Goal: Contribute content: Add original content to the website for others to see

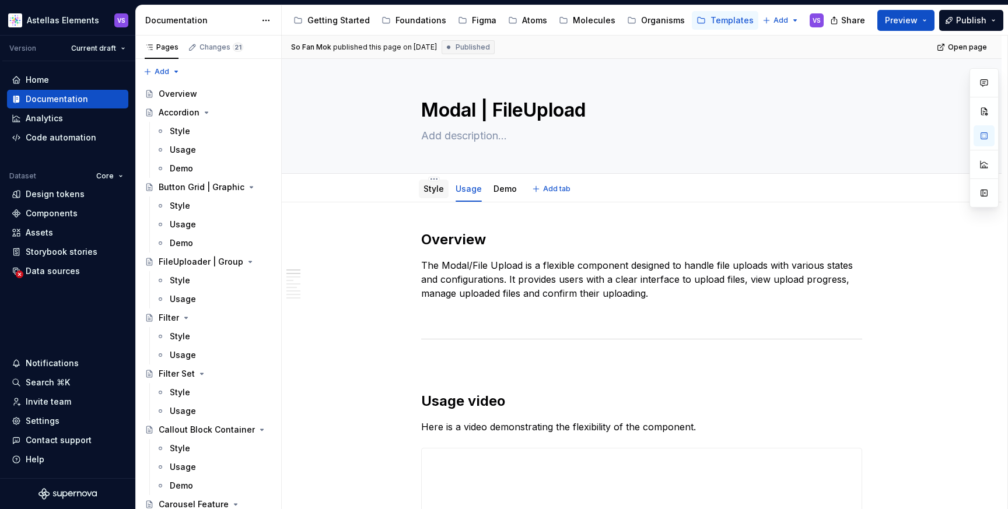
click at [434, 189] on link "Style" at bounding box center [433, 189] width 20 height 10
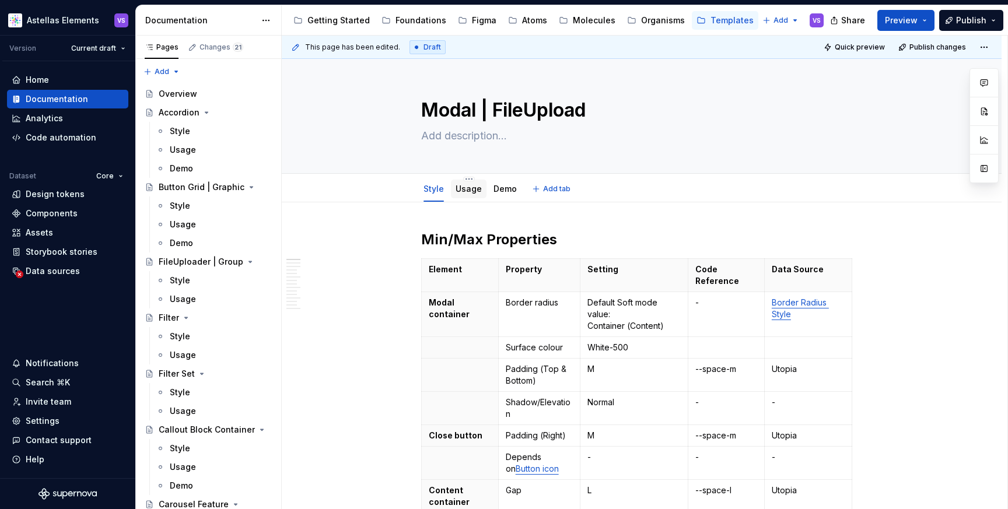
click at [469, 188] on link "Usage" at bounding box center [468, 189] width 26 height 10
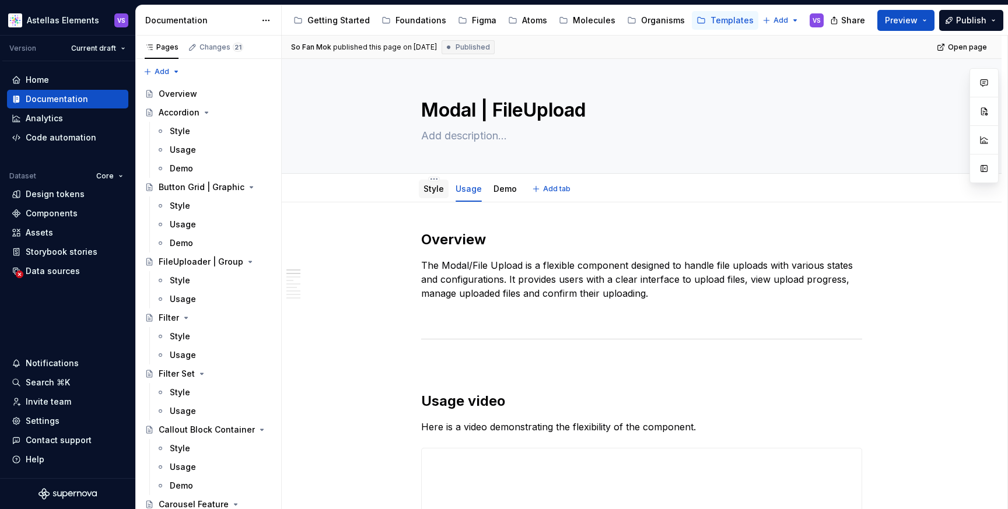
click at [440, 187] on link "Style" at bounding box center [433, 189] width 20 height 10
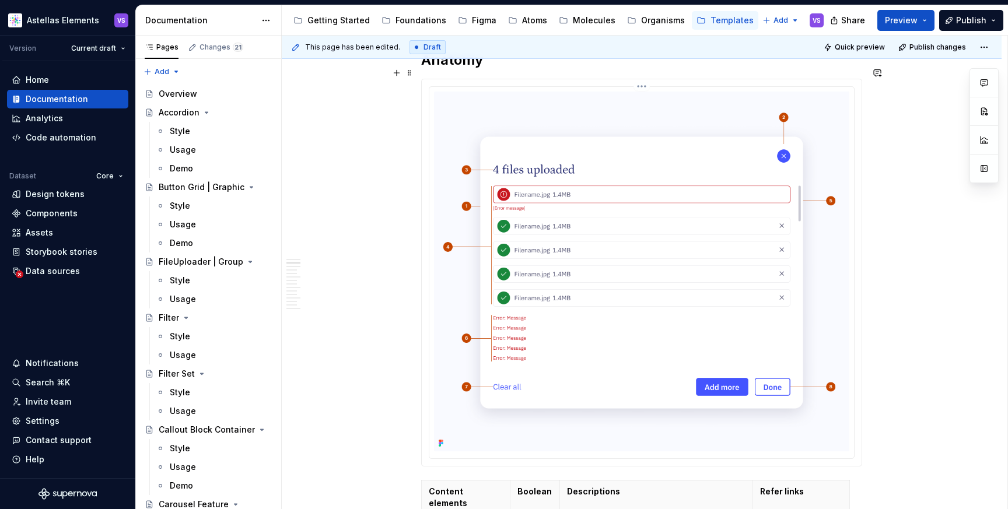
scroll to position [1323, 0]
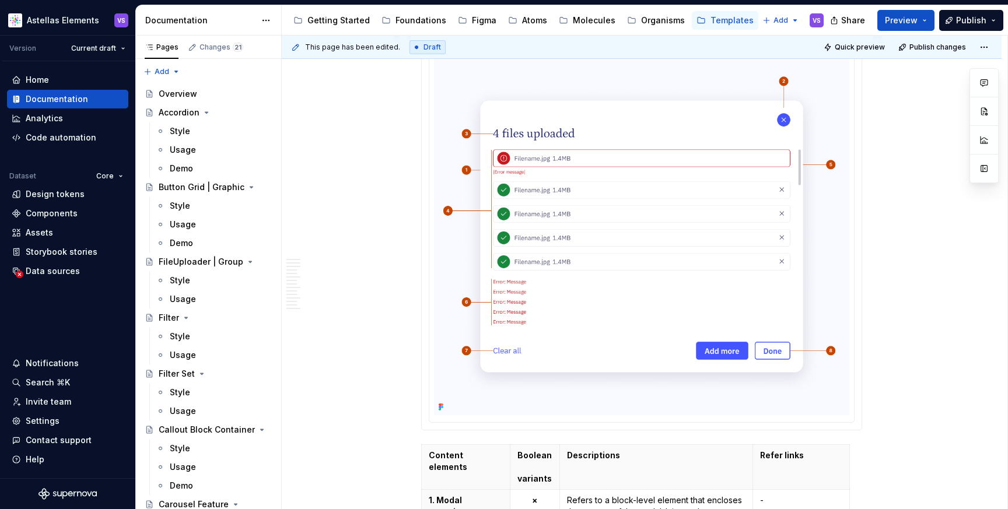
click at [666, 244] on img at bounding box center [641, 235] width 415 height 360
click at [982, 134] on button "button" at bounding box center [983, 135] width 21 height 21
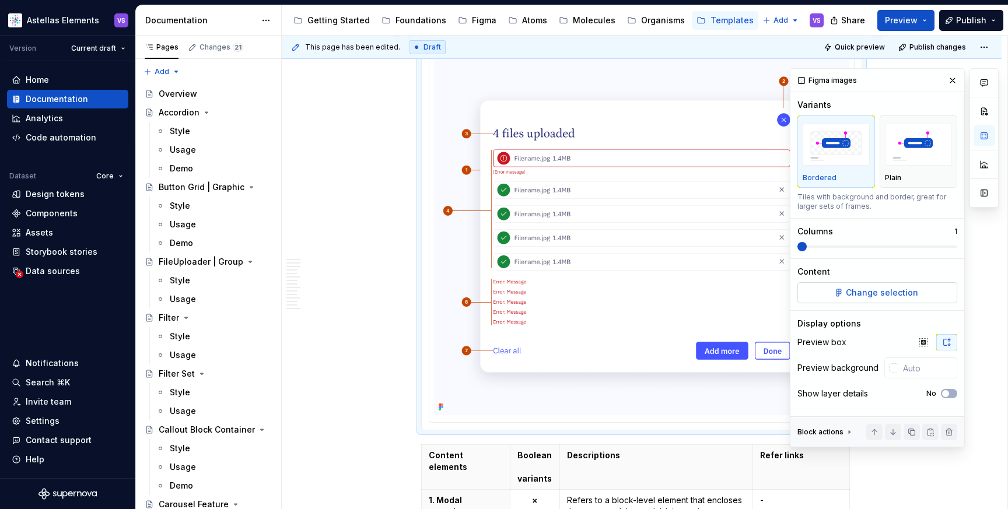
click at [881, 288] on span "Change selection" at bounding box center [881, 293] width 72 height 12
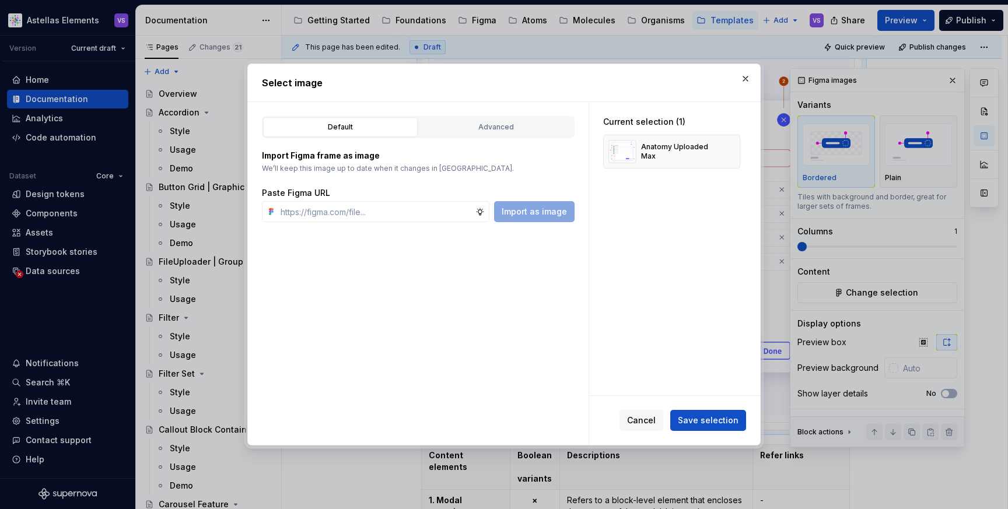
type textarea "*"
click at [746, 79] on button "button" at bounding box center [745, 79] width 16 height 16
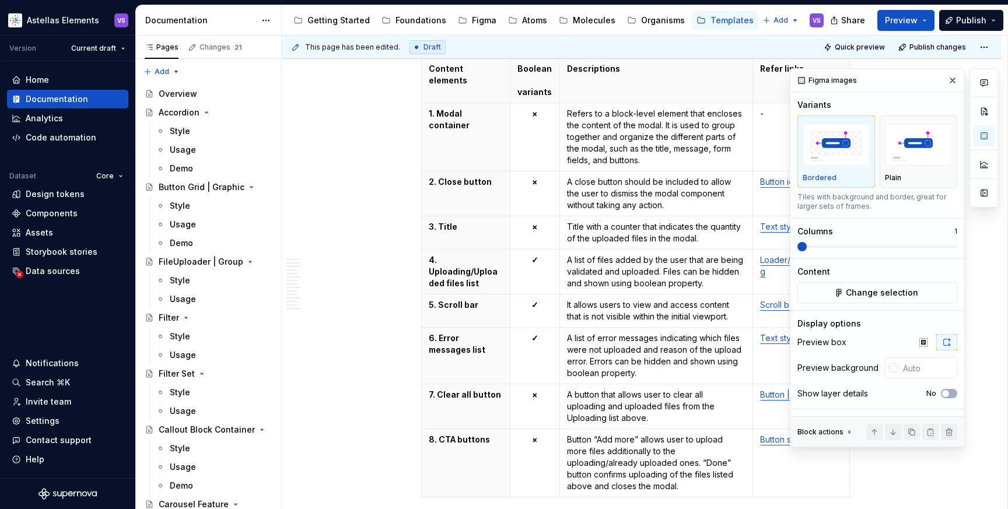
scroll to position [1817, 0]
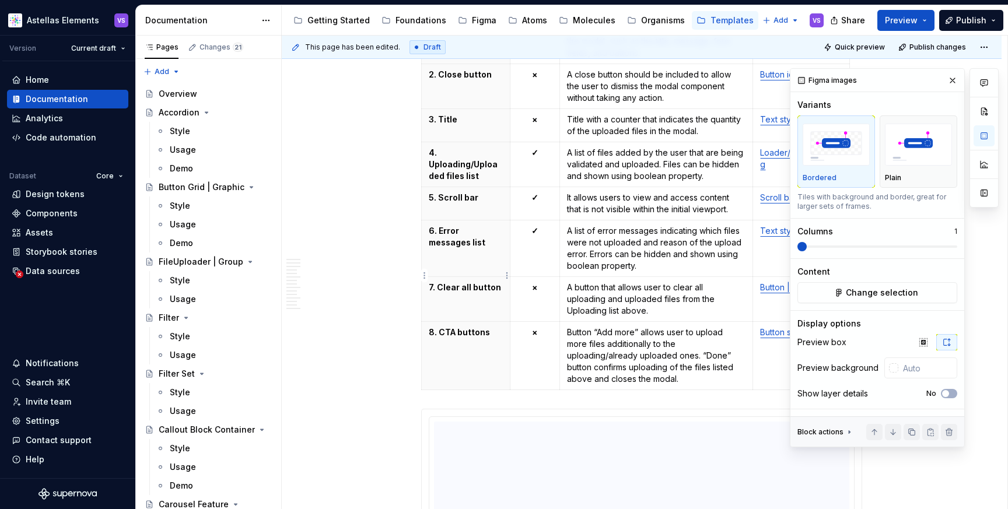
click at [434, 282] on p "7. Clear all button" at bounding box center [466, 288] width 74 height 12
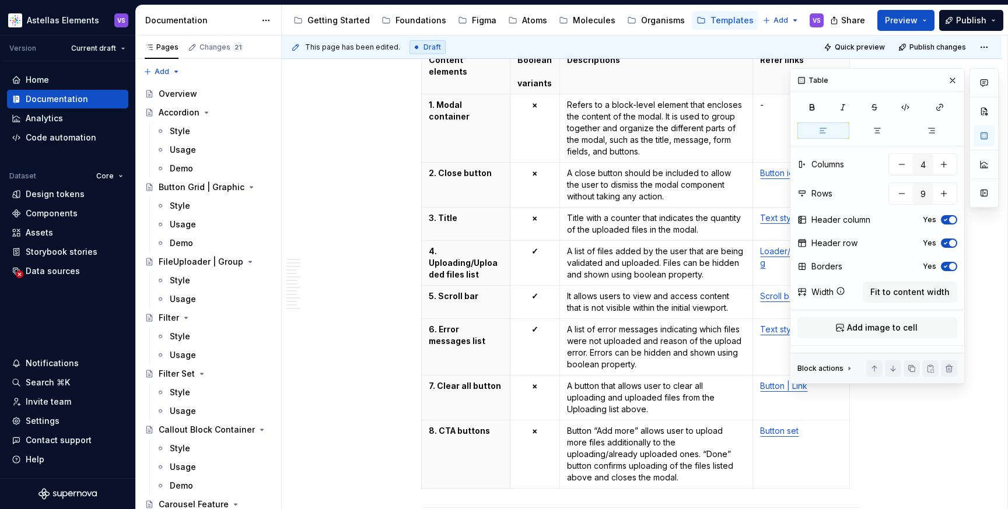
scroll to position [1730, 0]
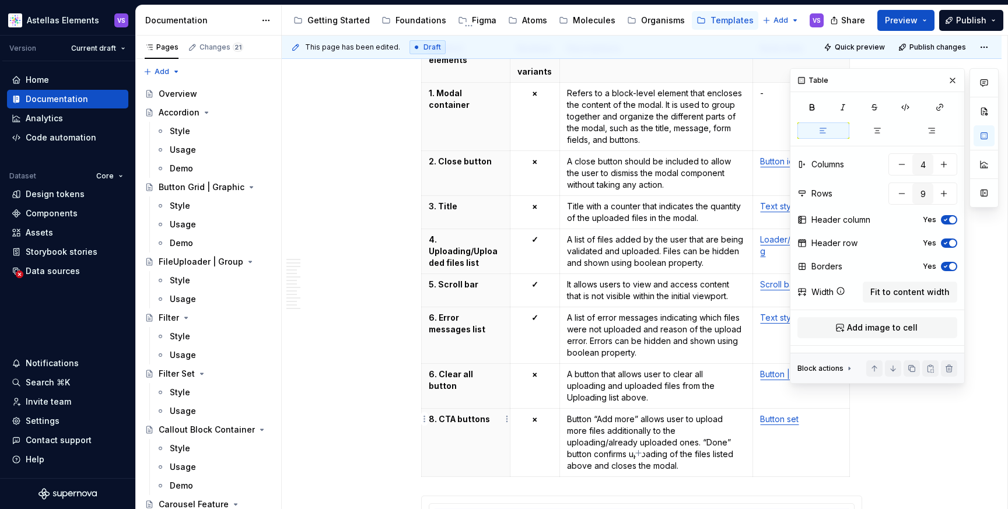
click at [435, 413] on p "8. CTA buttons" at bounding box center [466, 419] width 74 height 12
click at [488, 315] on th "6. Error messages list" at bounding box center [466, 335] width 89 height 57
click at [440, 312] on p "6. Error messages list" at bounding box center [466, 323] width 74 height 23
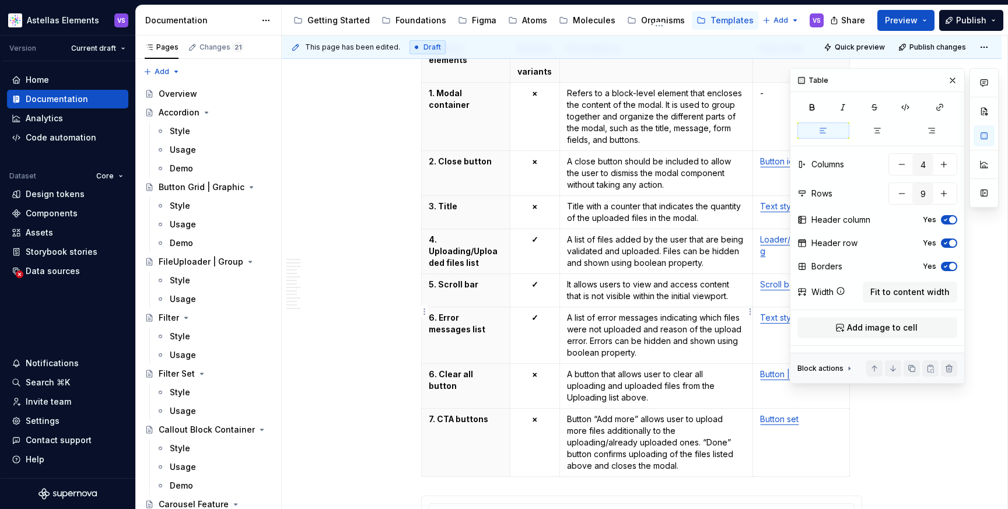
click at [573, 312] on p "A list of error messages indicating which files were not uploaded and reason of…" at bounding box center [656, 335] width 179 height 47
click at [445, 312] on p "6. Error messages list" at bounding box center [466, 323] width 74 height 23
click at [425, 311] on html "Astellas Elements VS Version Current draft Home Documentation Analytics Code au…" at bounding box center [504, 254] width 1008 height 509
type textarea "*"
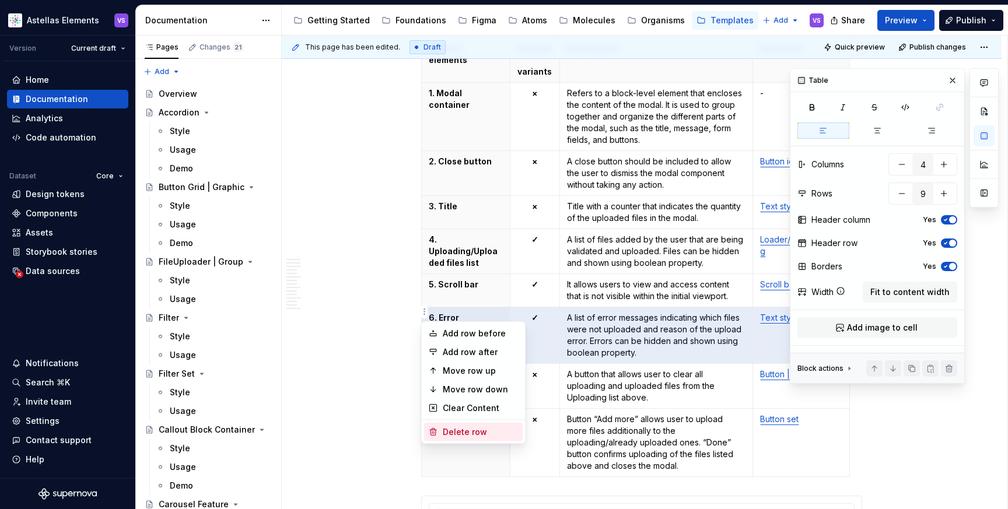
click at [479, 430] on div "Delete row" at bounding box center [481, 432] width 76 height 12
type input "8"
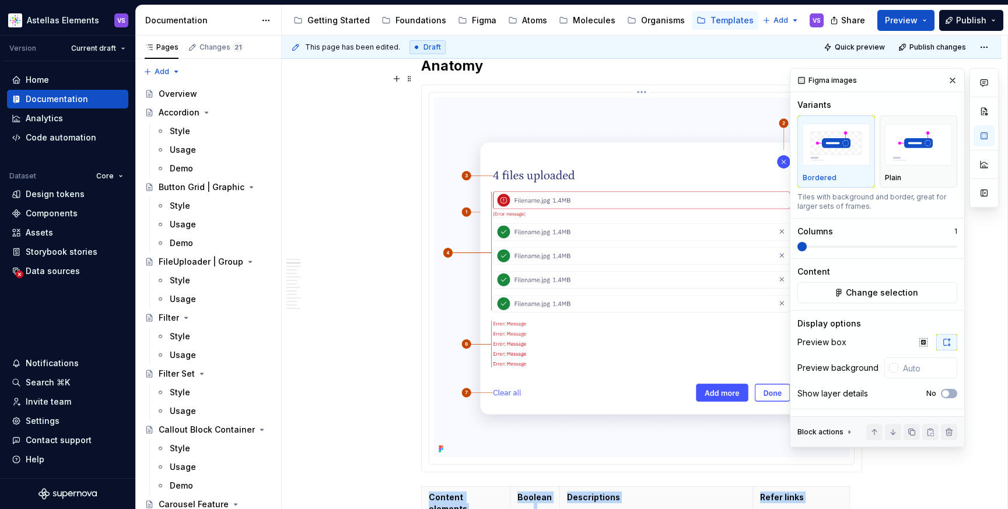
scroll to position [1282, 0]
click at [695, 298] on img at bounding box center [641, 277] width 415 height 360
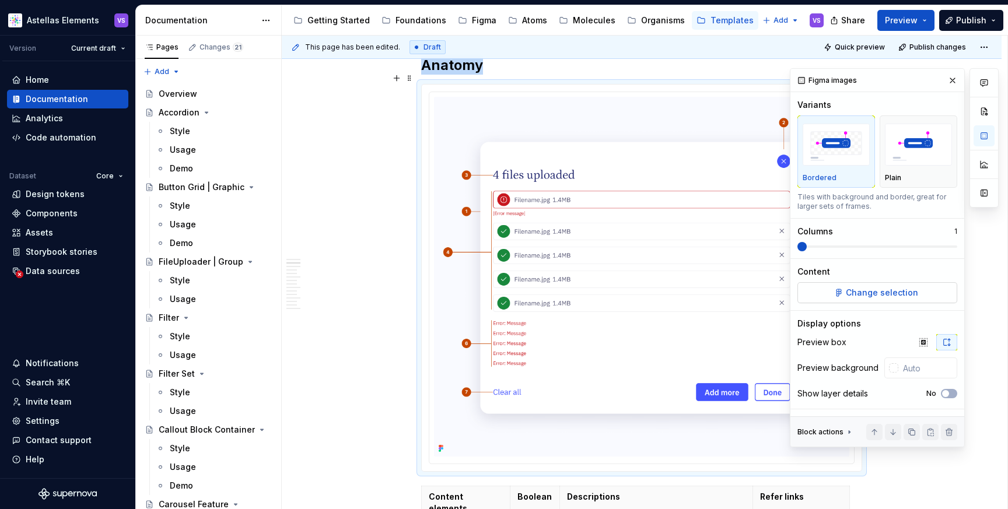
click at [883, 293] on span "Change selection" at bounding box center [881, 293] width 72 height 12
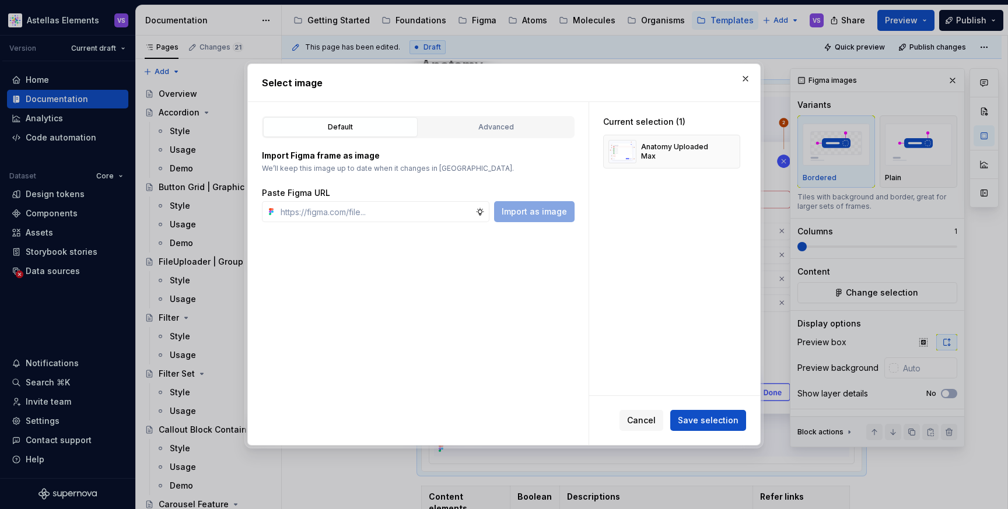
type textarea "*"
type input "[URL][DOMAIN_NAME]"
click at [543, 216] on span "Import as image" at bounding box center [533, 212] width 65 height 12
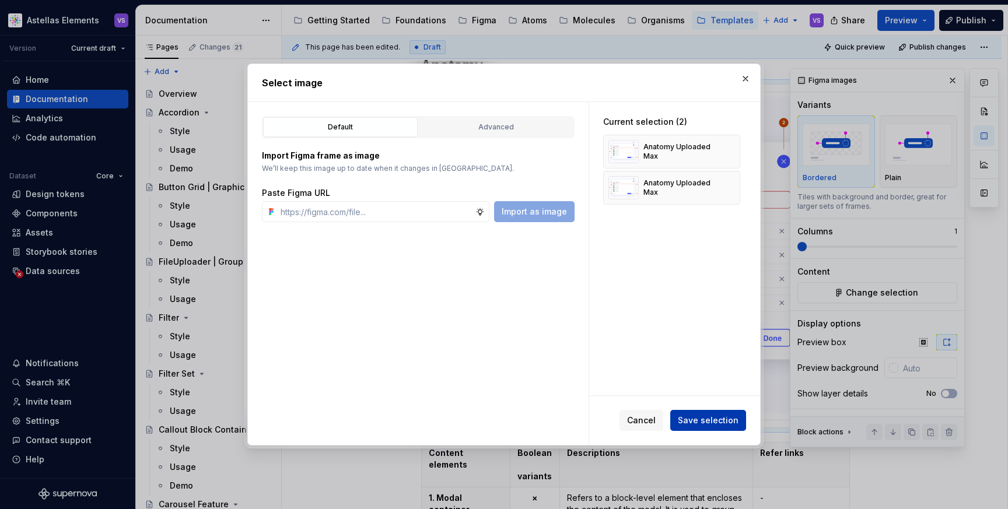
click at [704, 422] on span "Save selection" at bounding box center [707, 421] width 61 height 12
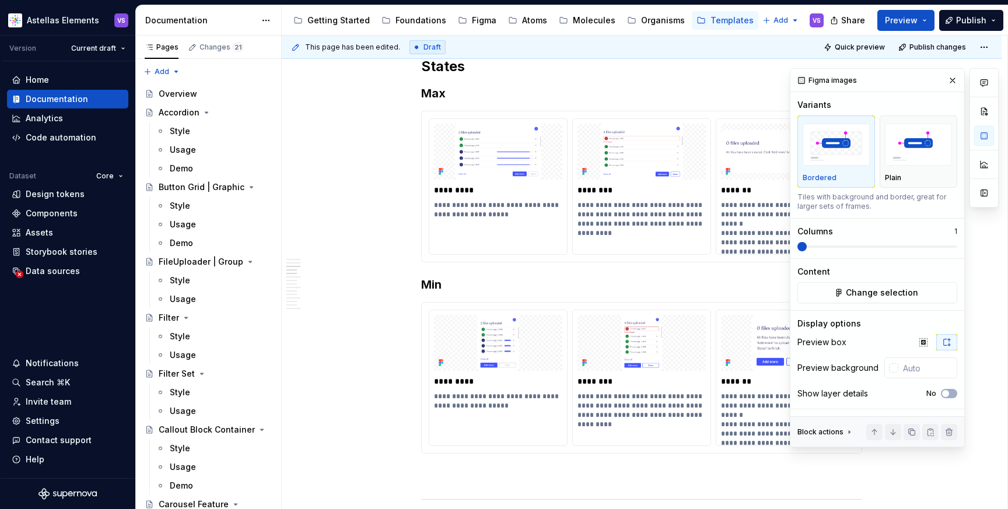
scroll to position [2922, 0]
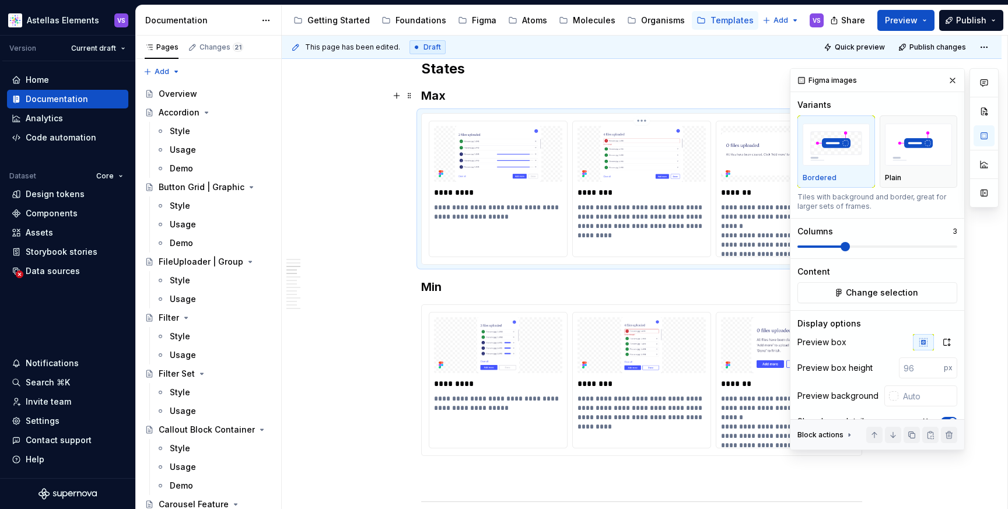
click at [638, 139] on img at bounding box center [641, 154] width 128 height 56
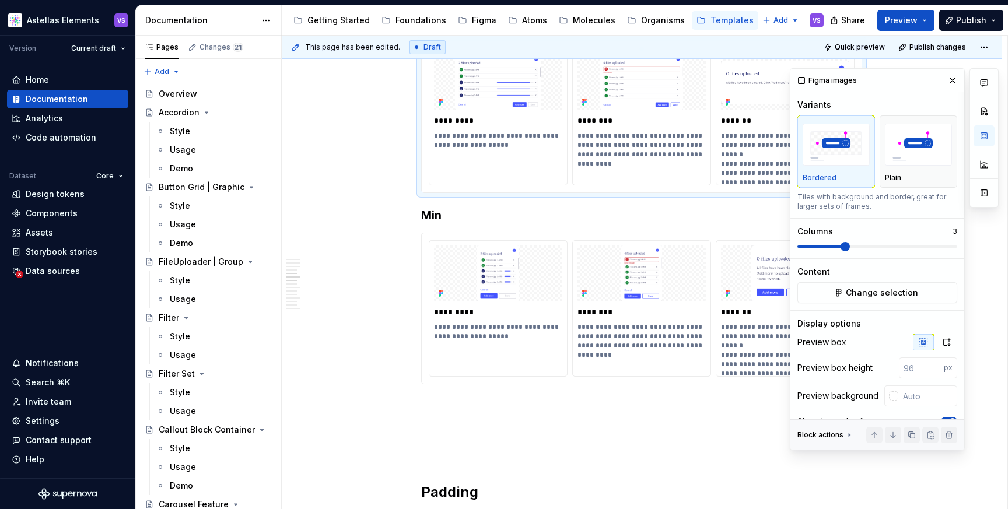
scroll to position [3021, 0]
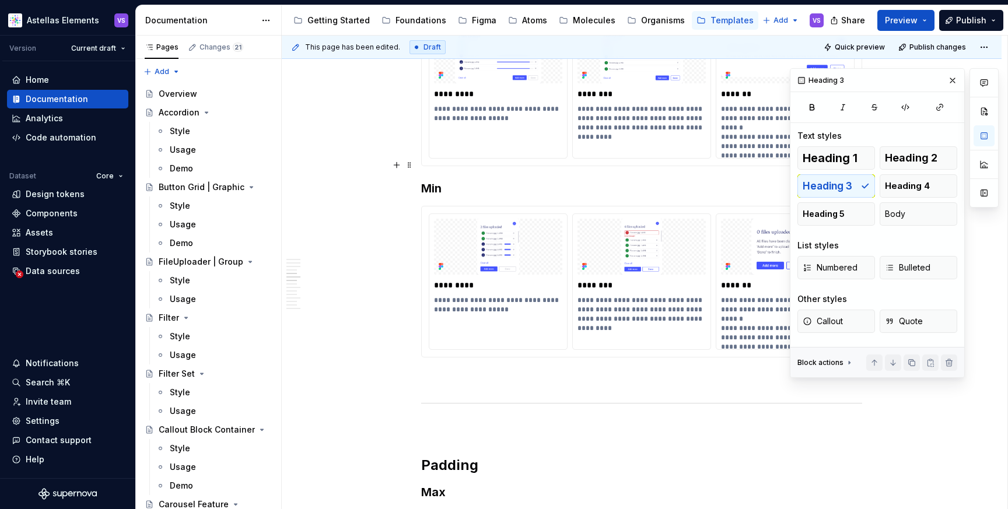
click at [641, 180] on h3 "Min" at bounding box center [641, 188] width 441 height 16
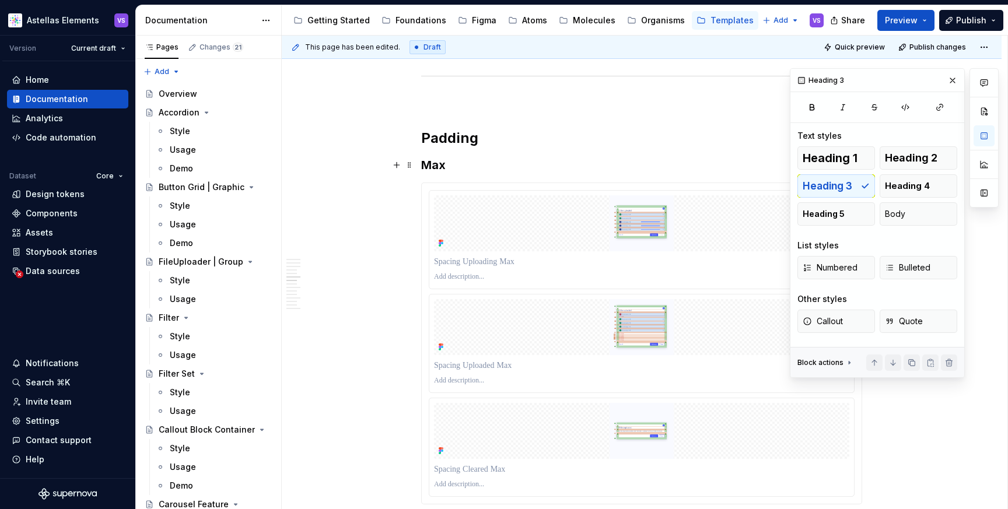
scroll to position [3361, 0]
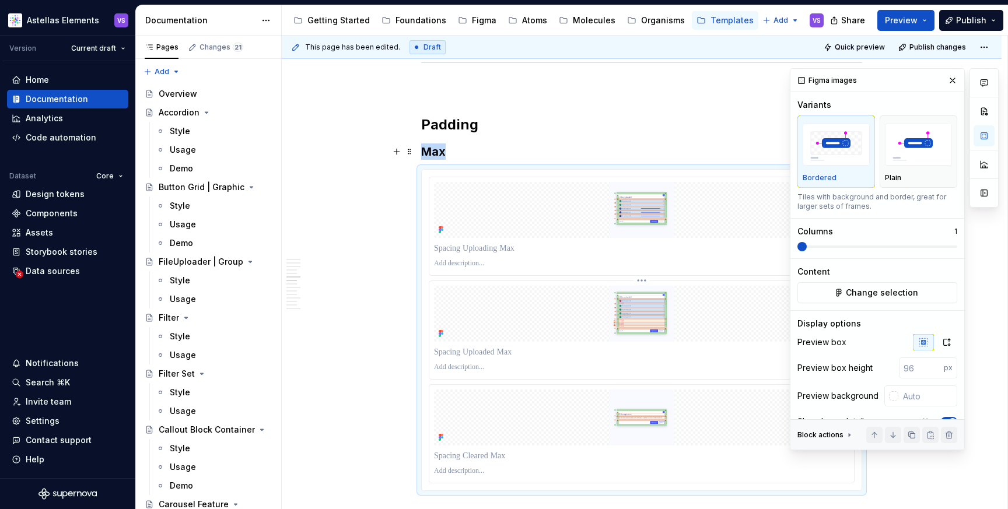
click at [668, 286] on img at bounding box center [641, 314] width 415 height 56
click at [870, 297] on span "Change selection" at bounding box center [881, 293] width 72 height 12
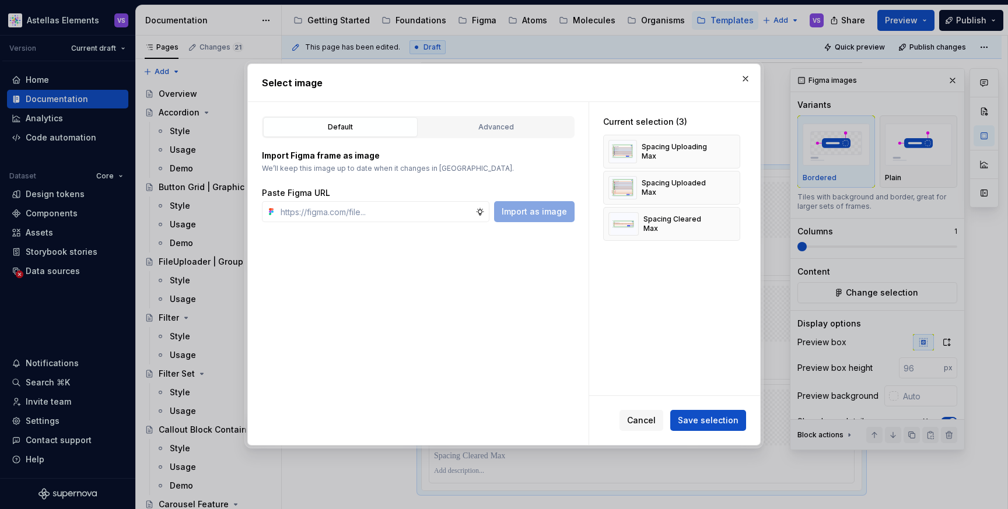
type textarea "*"
paste input "[URL][DOMAIN_NAME]"
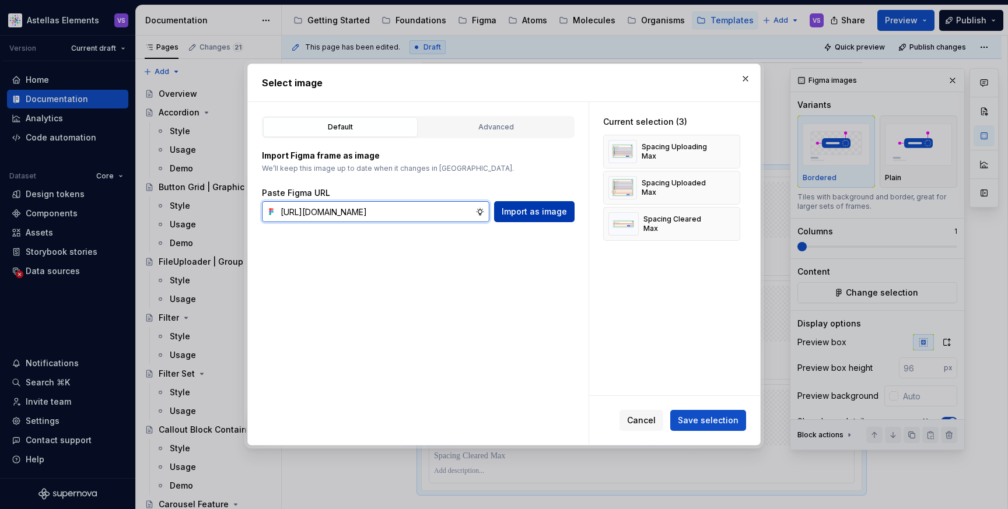
type input "[URL][DOMAIN_NAME]"
click at [553, 217] on button "Import as image" at bounding box center [534, 211] width 80 height 21
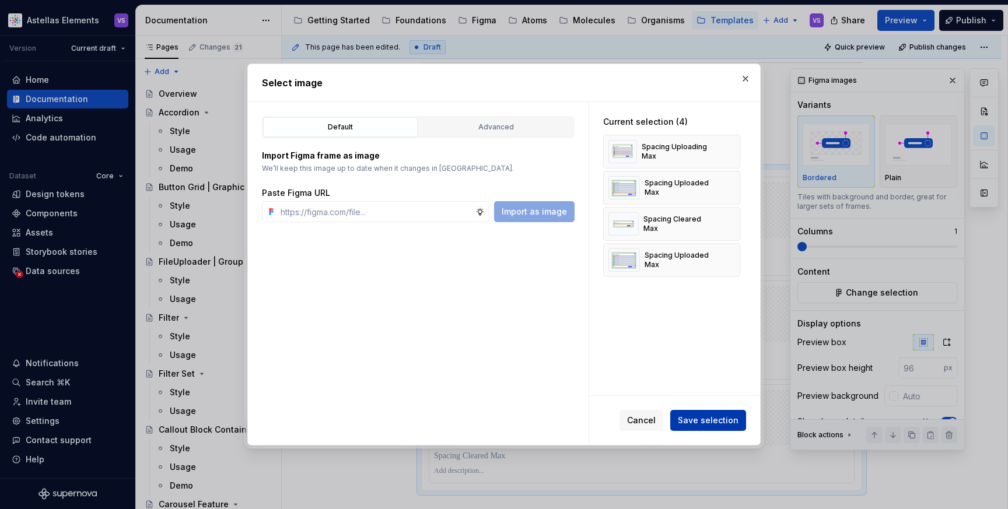
click at [715, 422] on span "Save selection" at bounding box center [707, 421] width 61 height 12
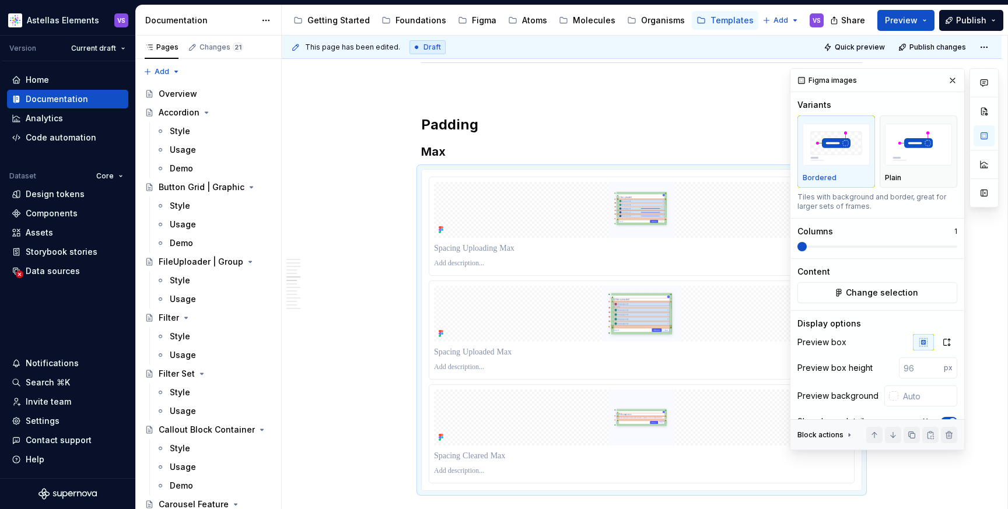
click at [695, 111] on div "Min/Max Properties Element Property Setting Code Reference Data Source Modal co…" at bounding box center [641, 330] width 441 height 6922
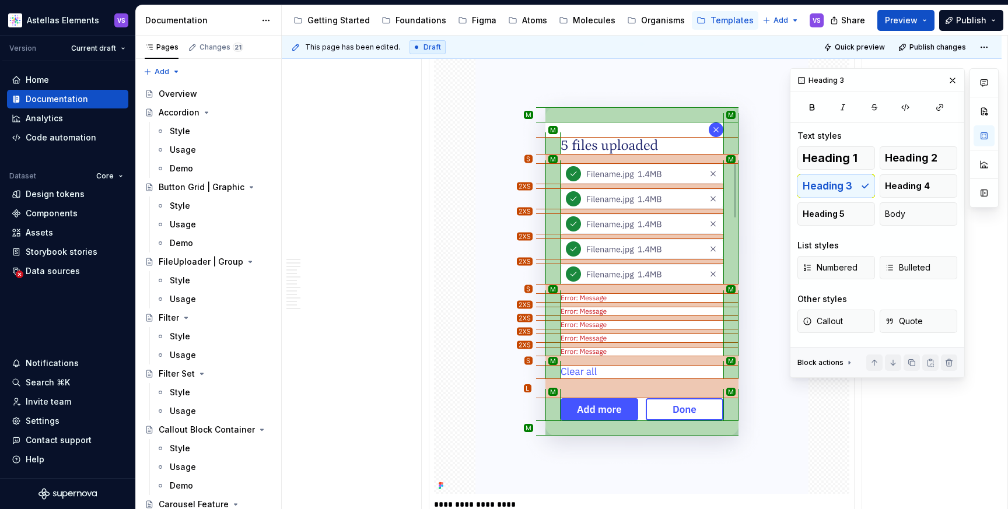
scroll to position [4337, 0]
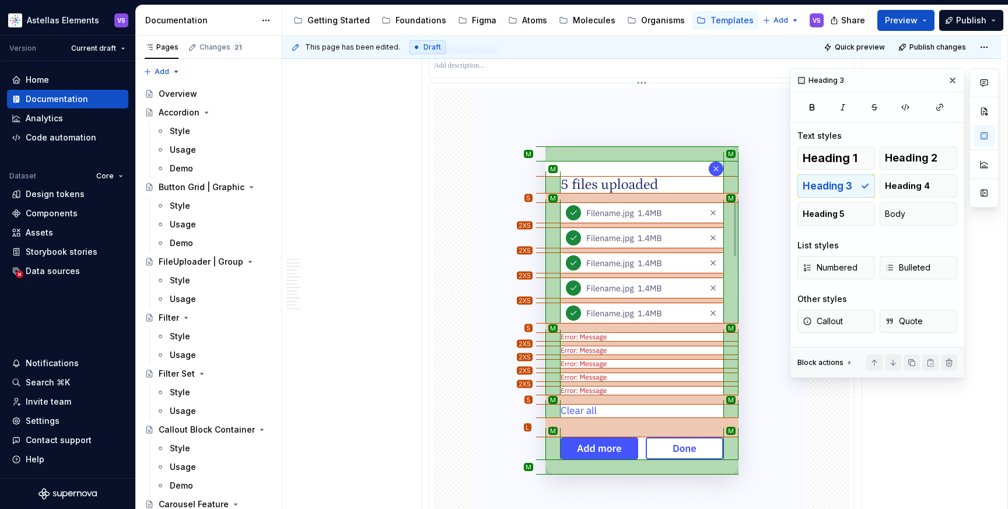
click at [660, 250] on img at bounding box center [641, 310] width 333 height 445
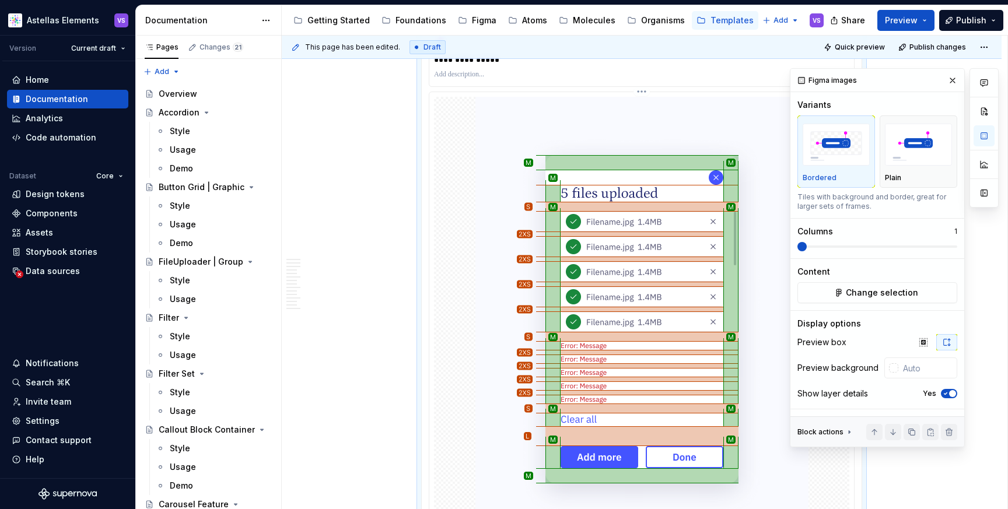
scroll to position [4330, 0]
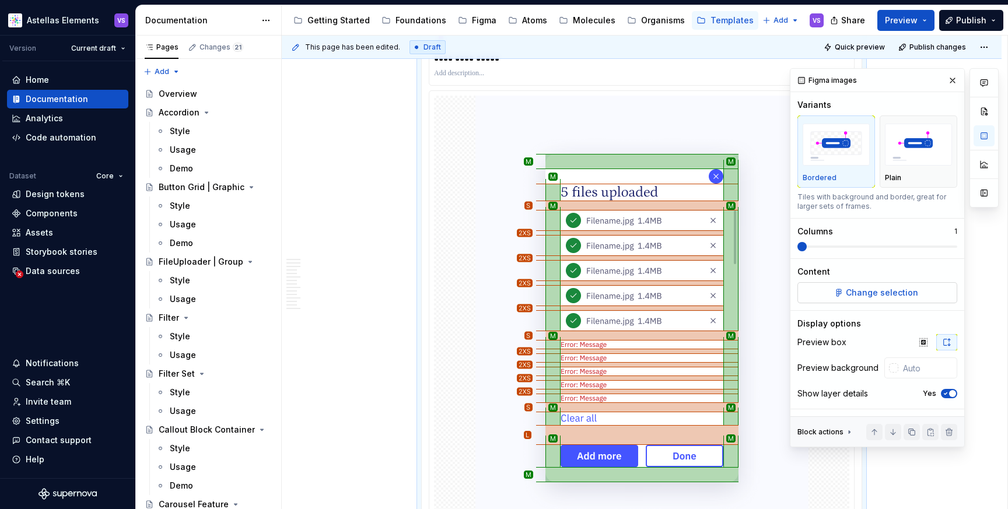
click at [872, 294] on span "Change selection" at bounding box center [881, 293] width 72 height 12
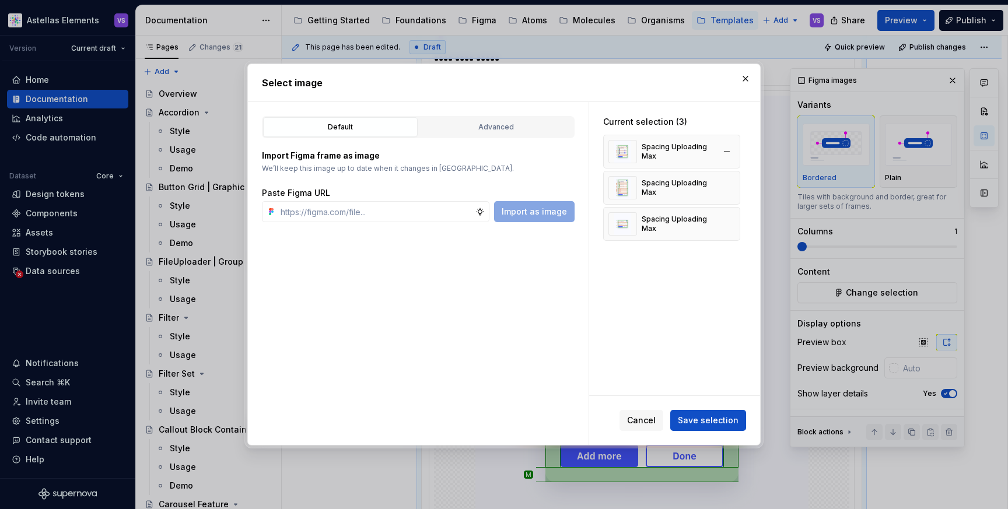
type textarea "*"
paste input "[URL][DOMAIN_NAME]"
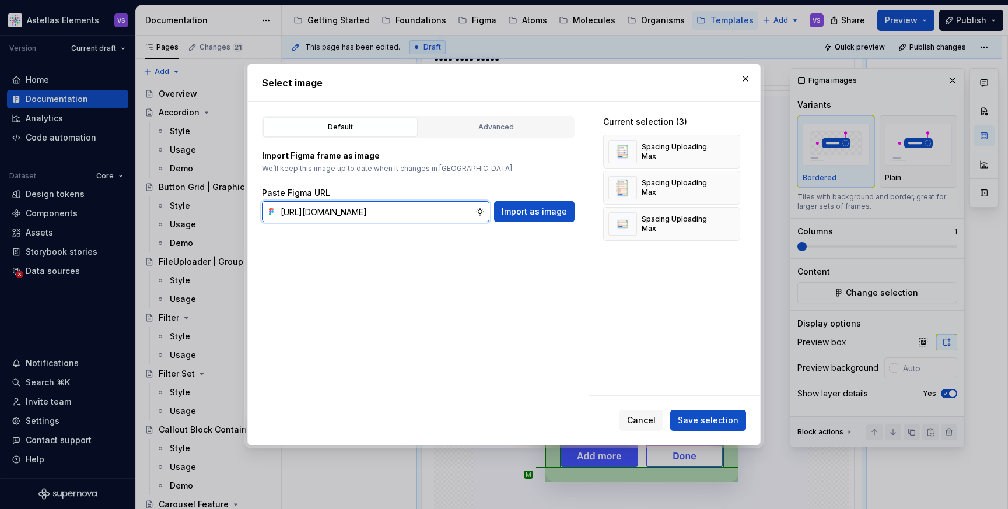
scroll to position [0, 334]
type input "[URL][DOMAIN_NAME]"
click at [562, 215] on span "Import as image" at bounding box center [533, 212] width 65 height 12
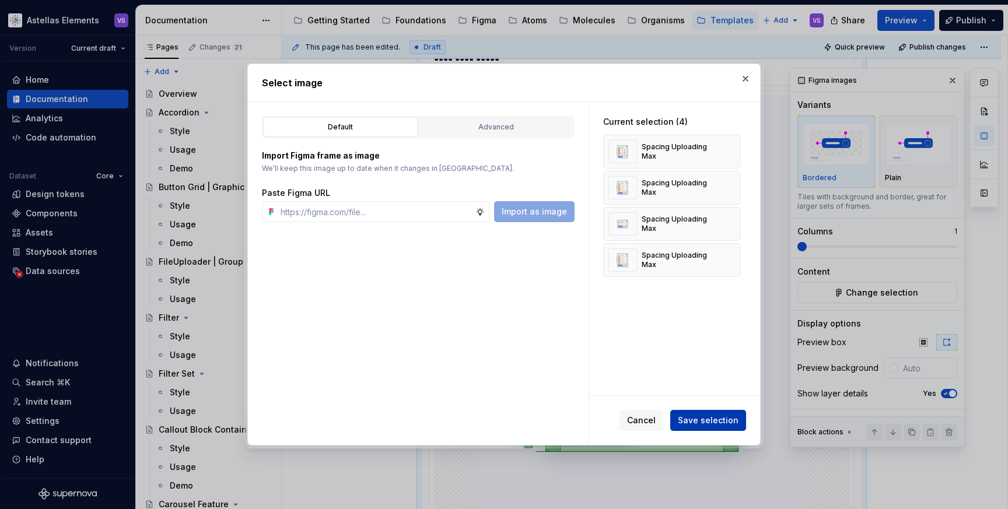
click at [693, 415] on span "Save selection" at bounding box center [707, 421] width 61 height 12
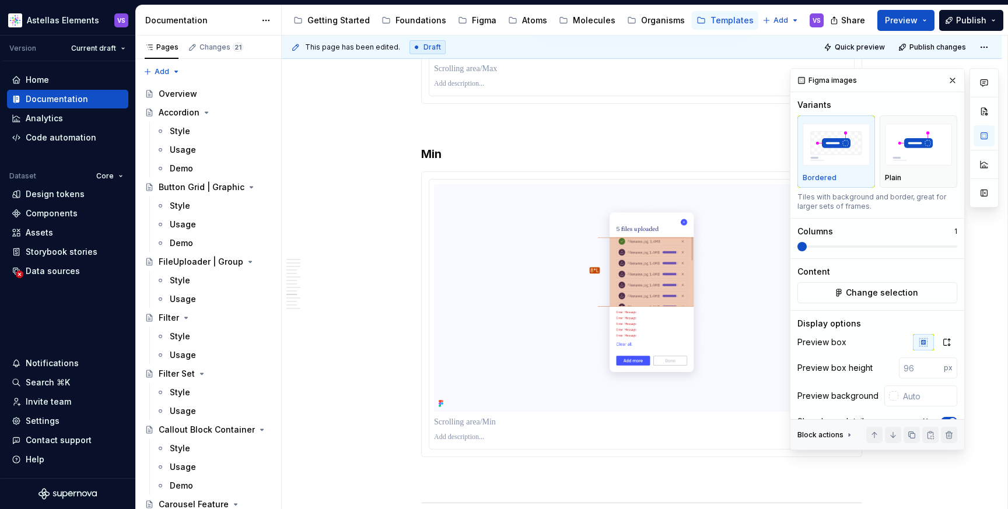
scroll to position [4661, 0]
click at [674, 287] on img at bounding box center [641, 296] width 415 height 227
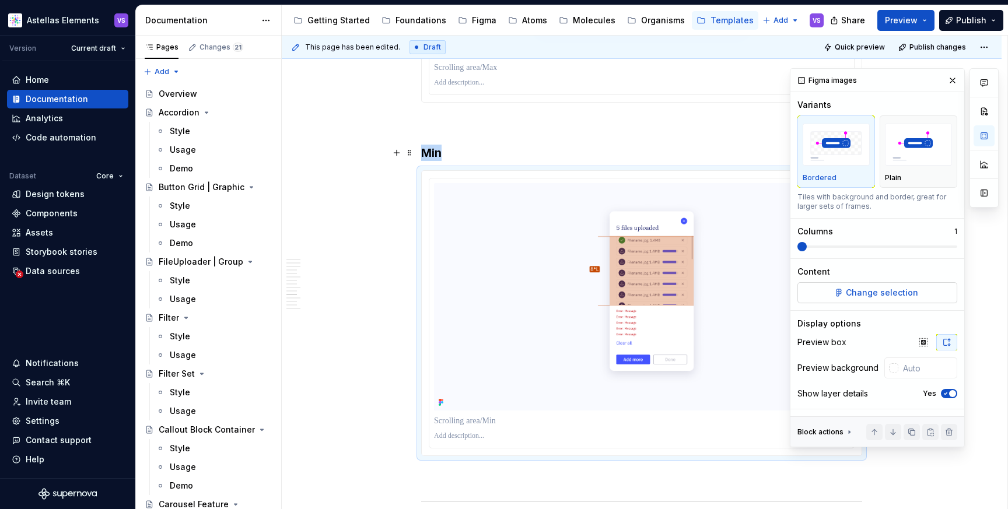
click at [877, 301] on button "Change selection" at bounding box center [877, 292] width 160 height 21
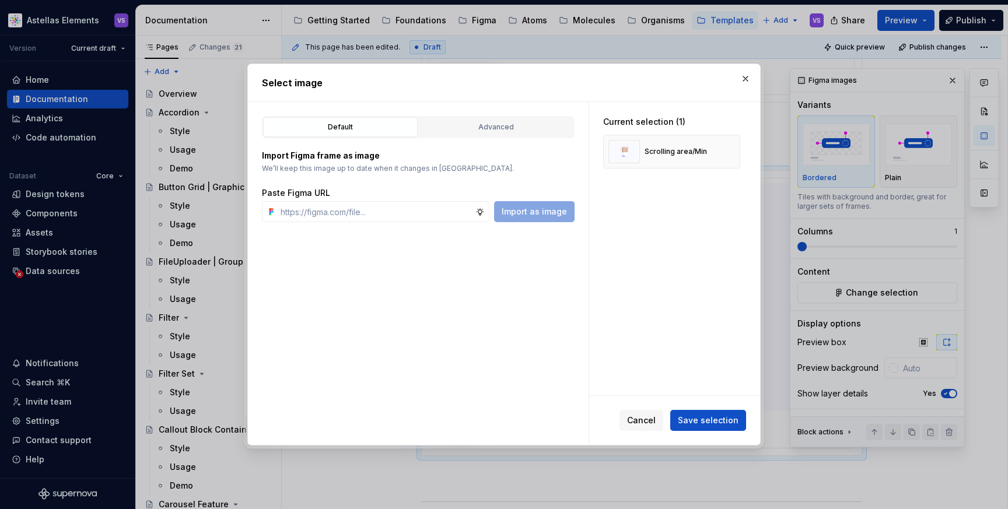
type textarea "*"
paste input "[URL][DOMAIN_NAME]"
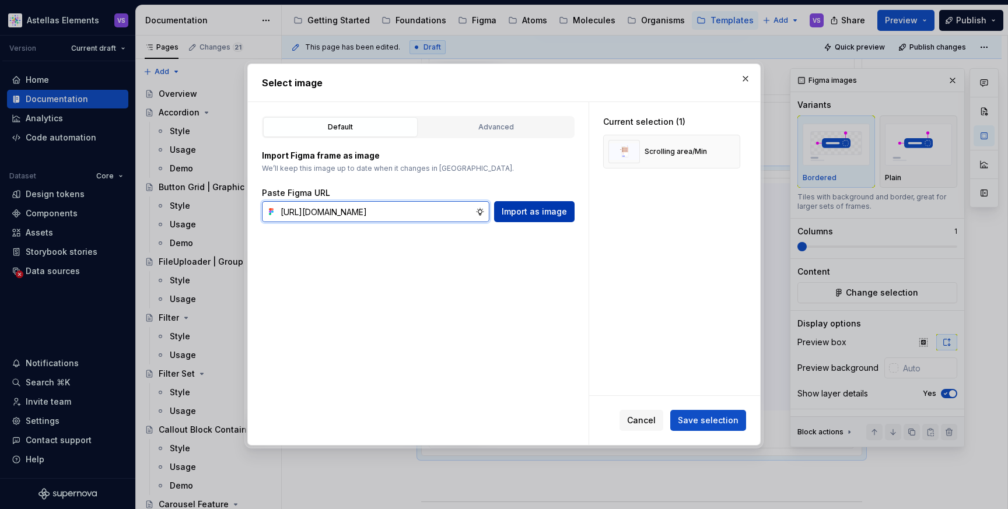
type input "[URL][DOMAIN_NAME]"
click at [554, 210] on span "Import as image" at bounding box center [533, 212] width 65 height 12
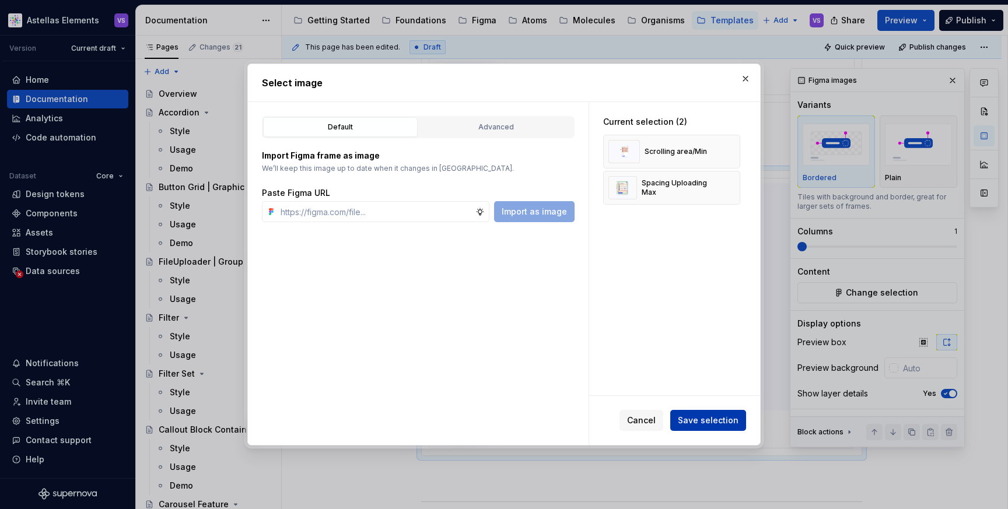
click at [711, 417] on span "Save selection" at bounding box center [707, 421] width 61 height 12
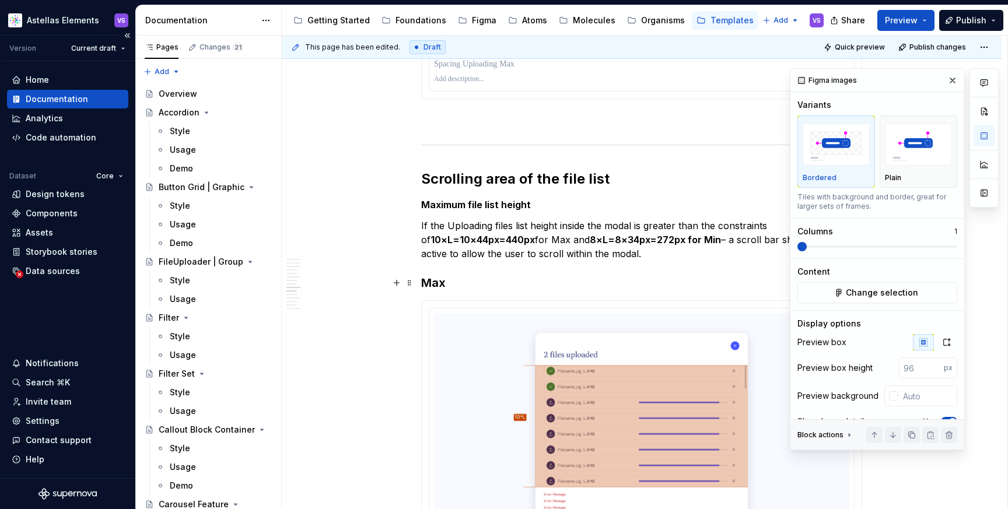
scroll to position [4135, 0]
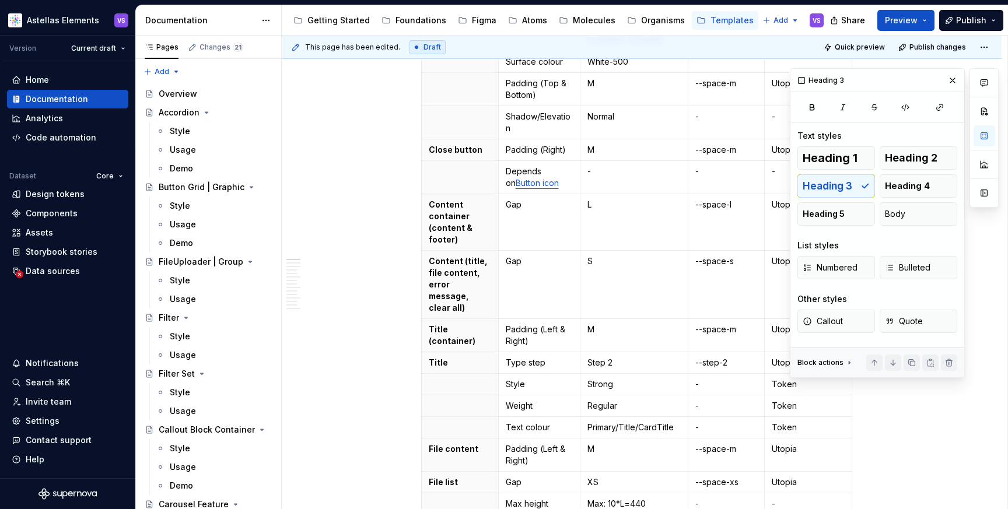
scroll to position [0, 0]
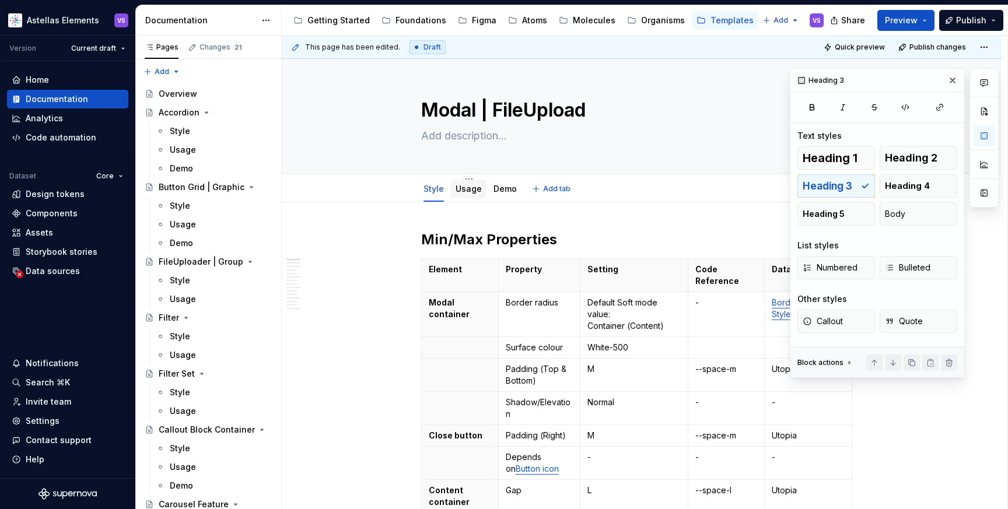
click at [475, 189] on link "Usage" at bounding box center [468, 189] width 26 height 10
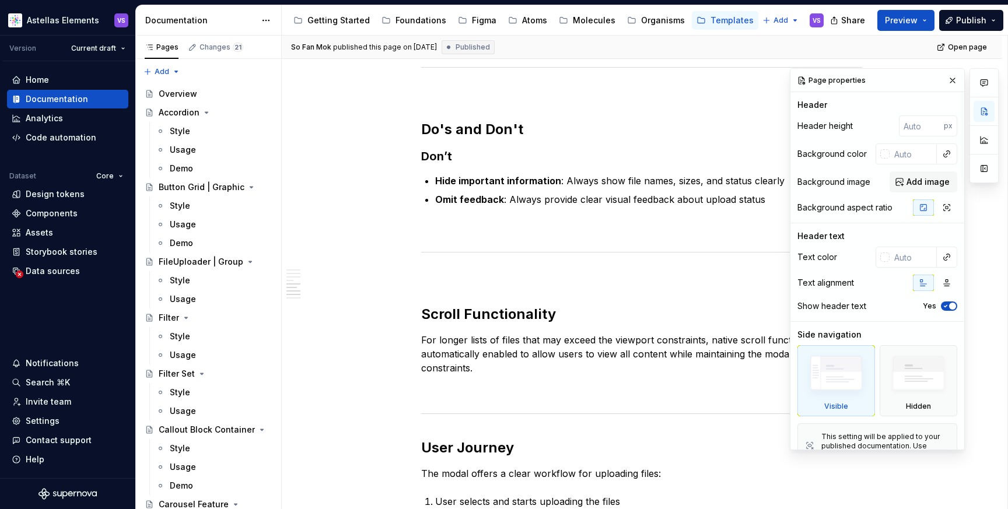
scroll to position [2103, 0]
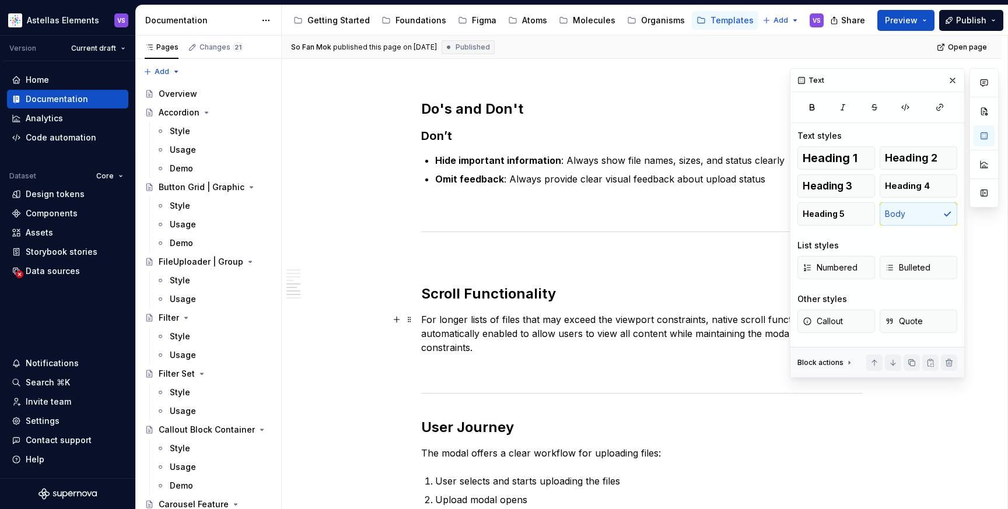
click at [517, 344] on p "For longer lists of files that may exceed the viewport constraints, native scro…" at bounding box center [641, 334] width 441 height 42
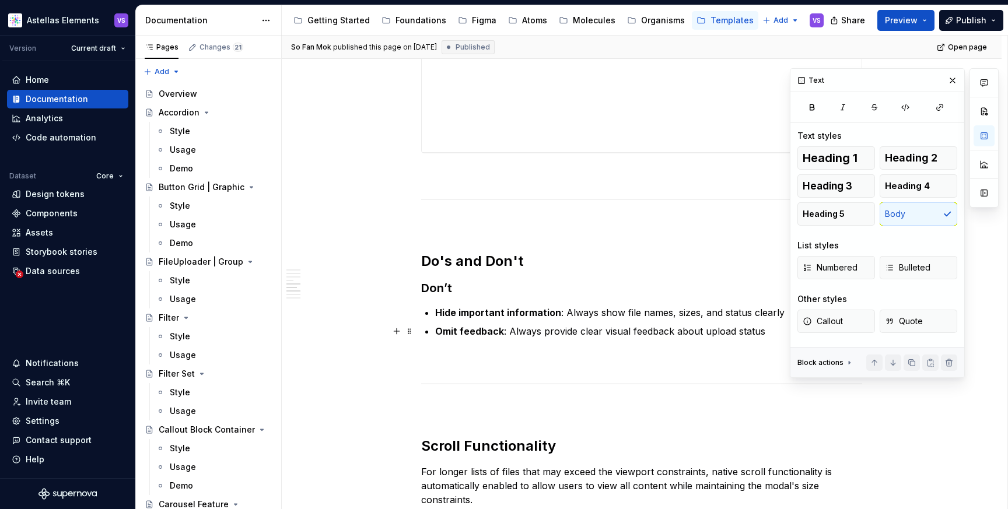
scroll to position [1909, 0]
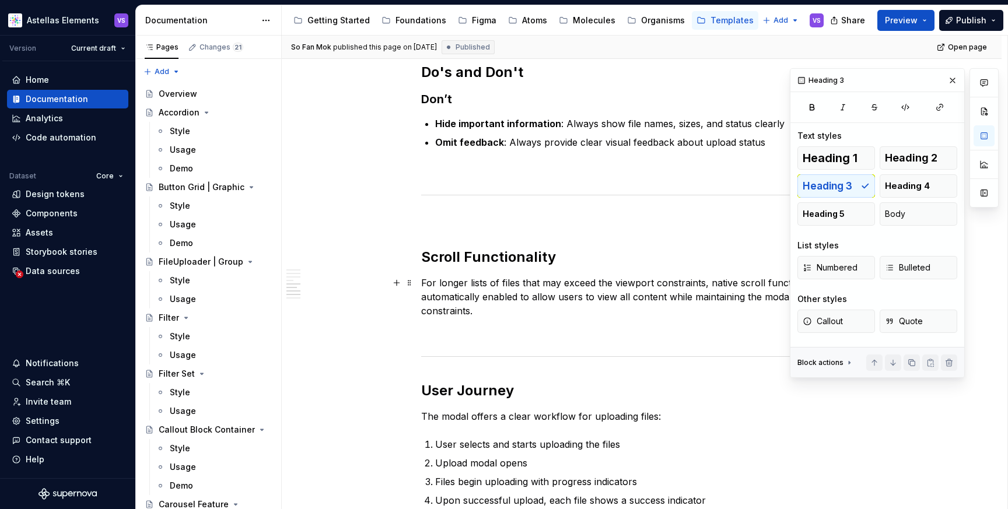
scroll to position [2147, 0]
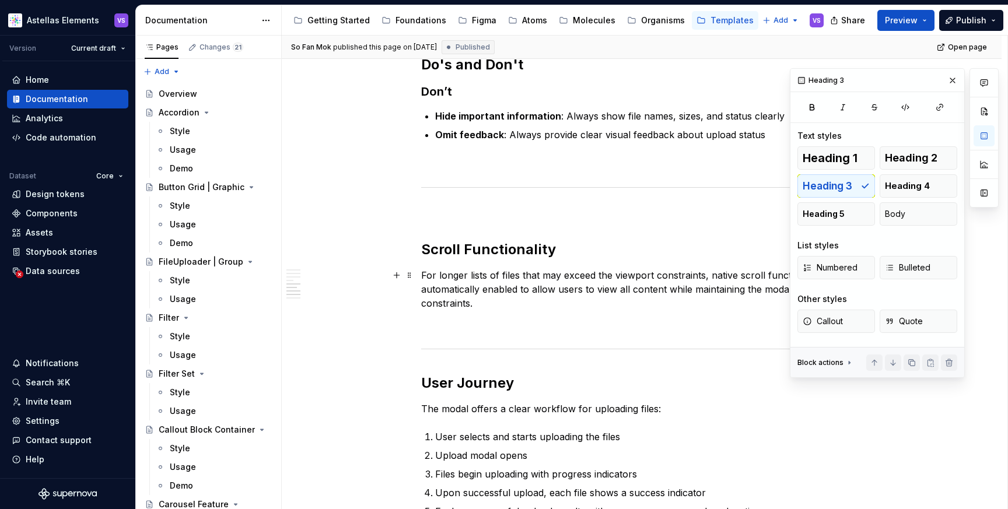
click at [531, 310] on p "For longer lists of files that may exceed the viewport constraints, native scro…" at bounding box center [641, 289] width 441 height 42
click at [986, 135] on button "button" at bounding box center [983, 135] width 21 height 21
type textarea "*"
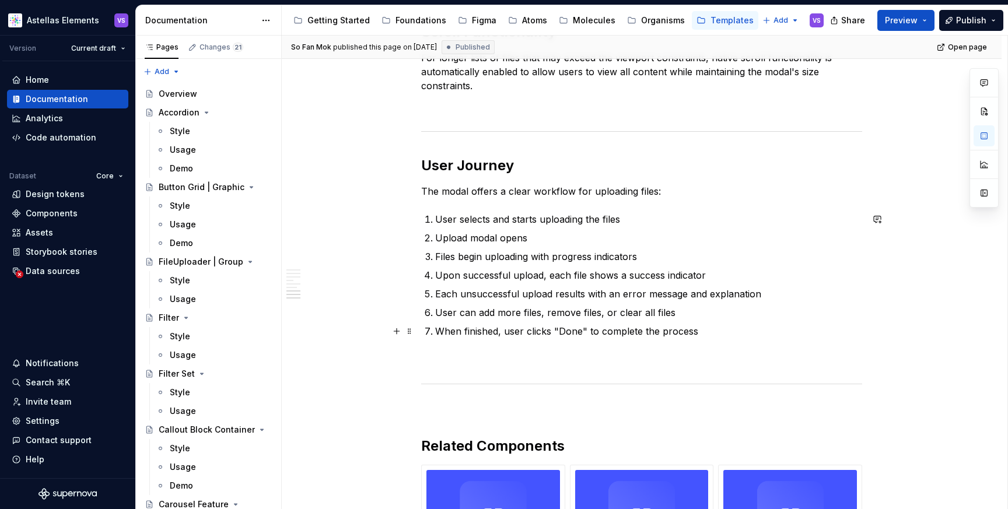
scroll to position [2360, 0]
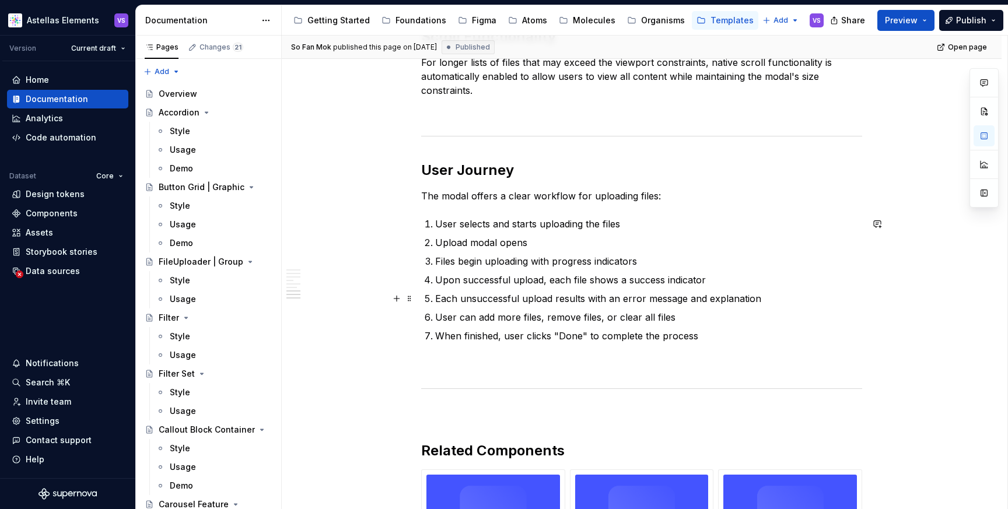
click at [757, 299] on p "Each unsuccessful upload results with an error message and explanation" at bounding box center [648, 299] width 427 height 14
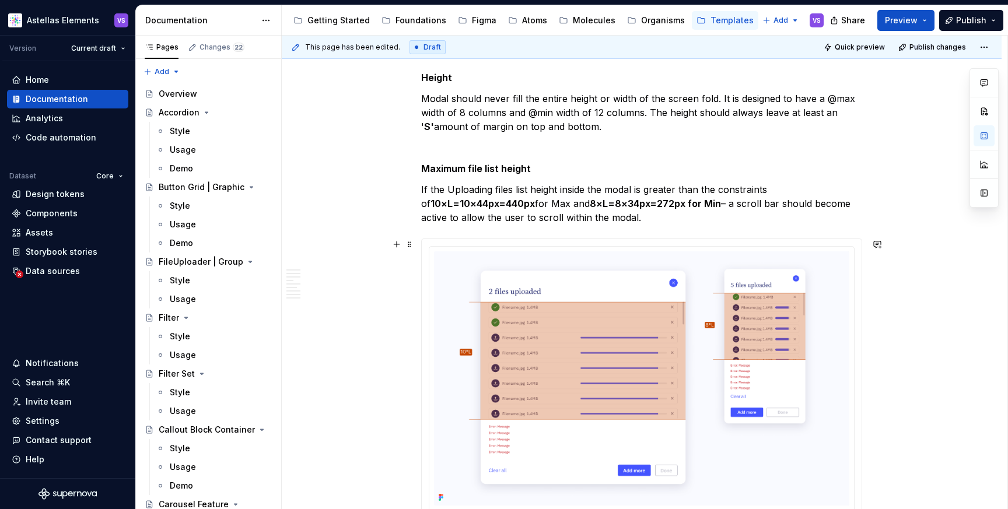
scroll to position [834, 0]
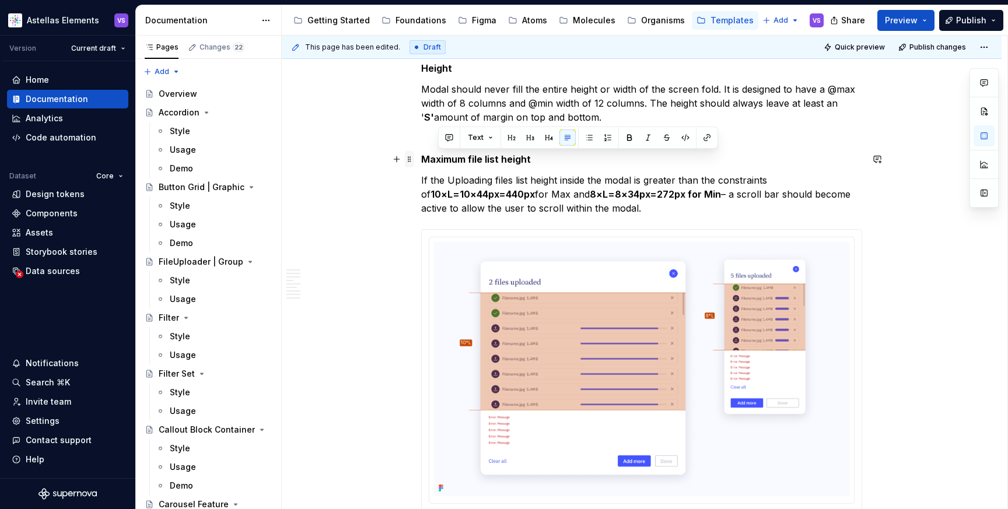
drag, startPoint x: 653, startPoint y: 212, endPoint x: 414, endPoint y: 159, distance: 245.0
drag, startPoint x: 679, startPoint y: 214, endPoint x: 357, endPoint y: 157, distance: 326.2
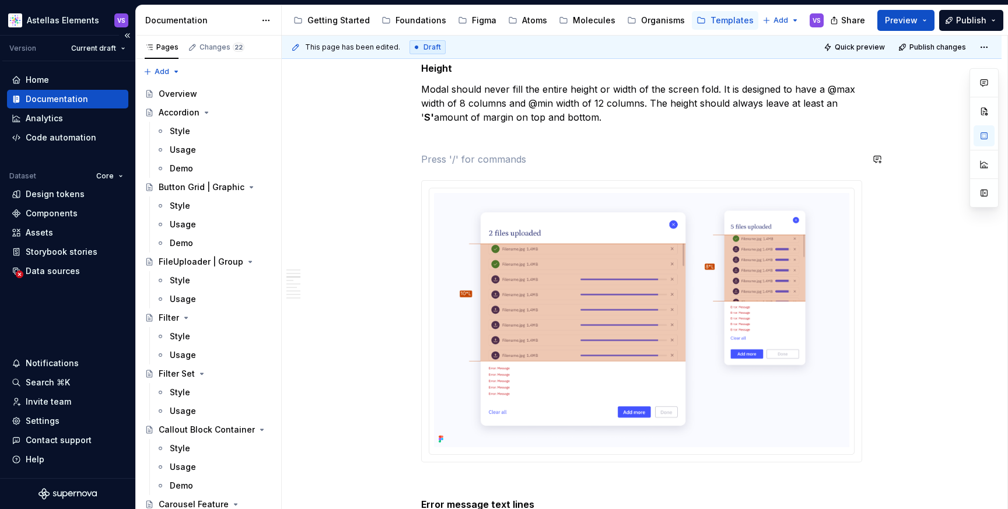
scroll to position [816, 0]
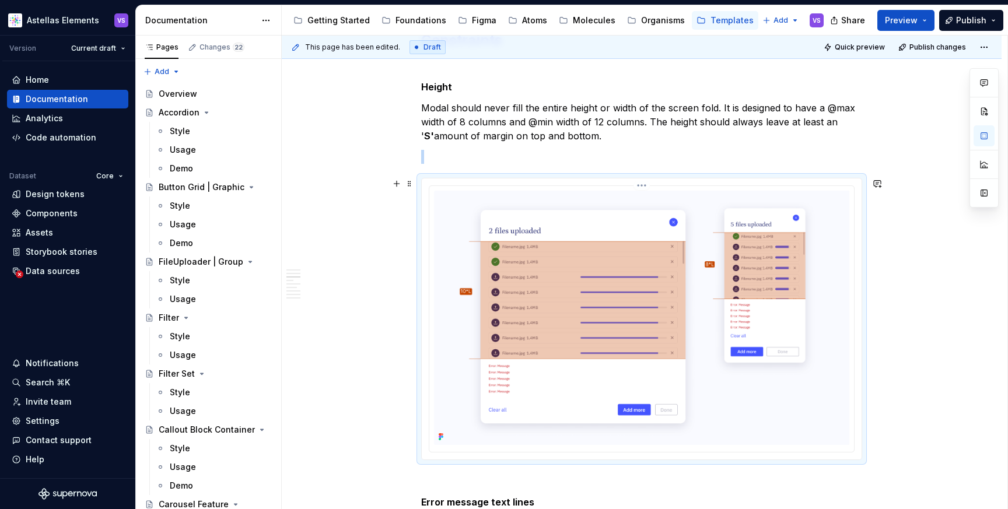
click at [676, 260] on img at bounding box center [641, 318] width 415 height 254
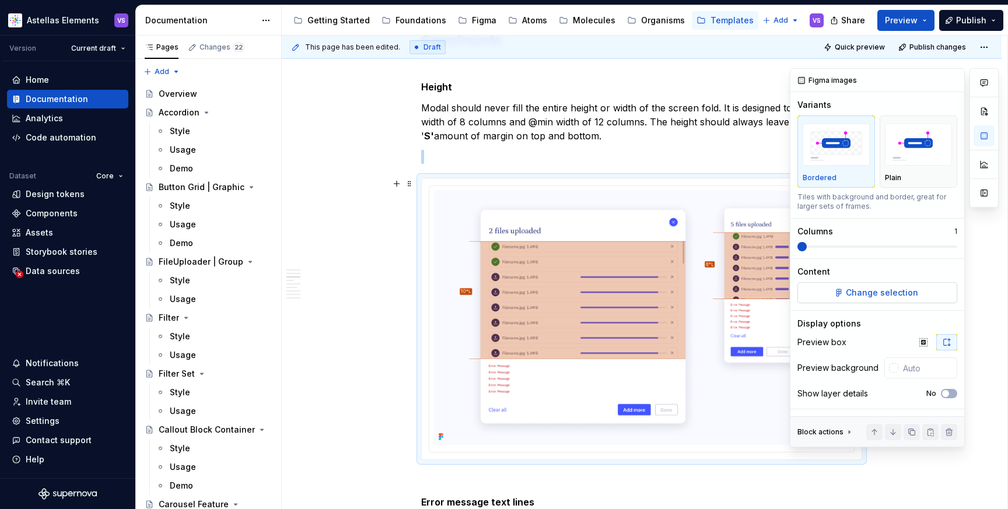
click at [883, 290] on span "Change selection" at bounding box center [881, 293] width 72 height 12
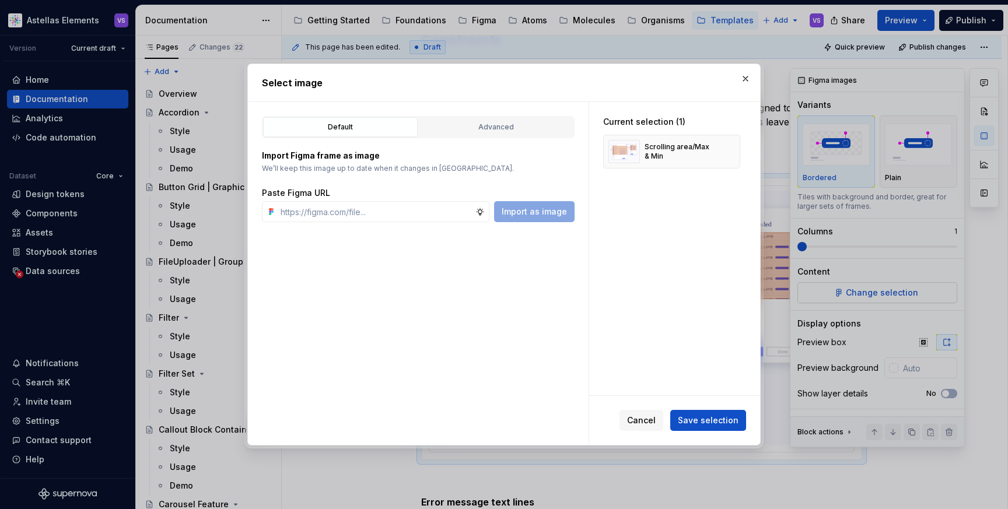
type textarea "*"
type input "[URL][DOMAIN_NAME]"
click at [533, 209] on span "Import as image" at bounding box center [533, 212] width 65 height 12
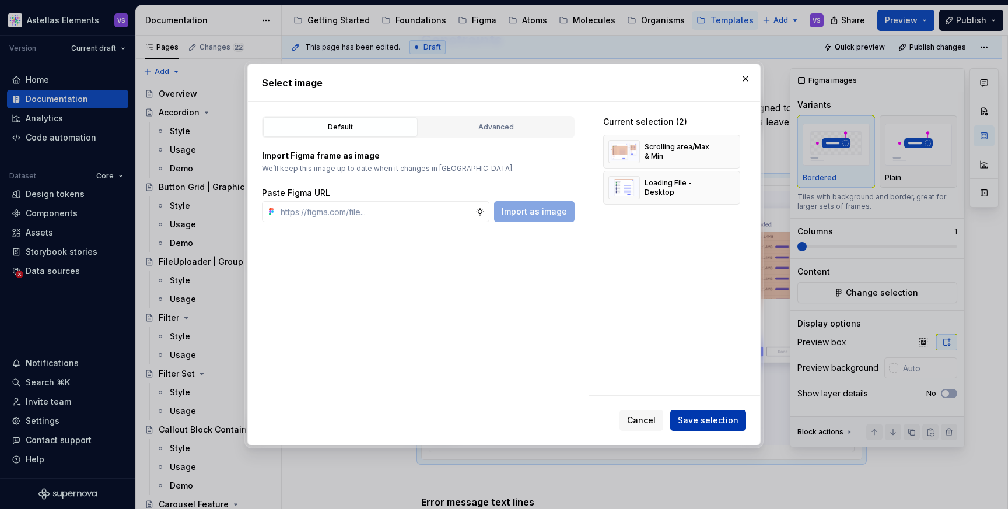
click at [713, 417] on span "Save selection" at bounding box center [707, 421] width 61 height 12
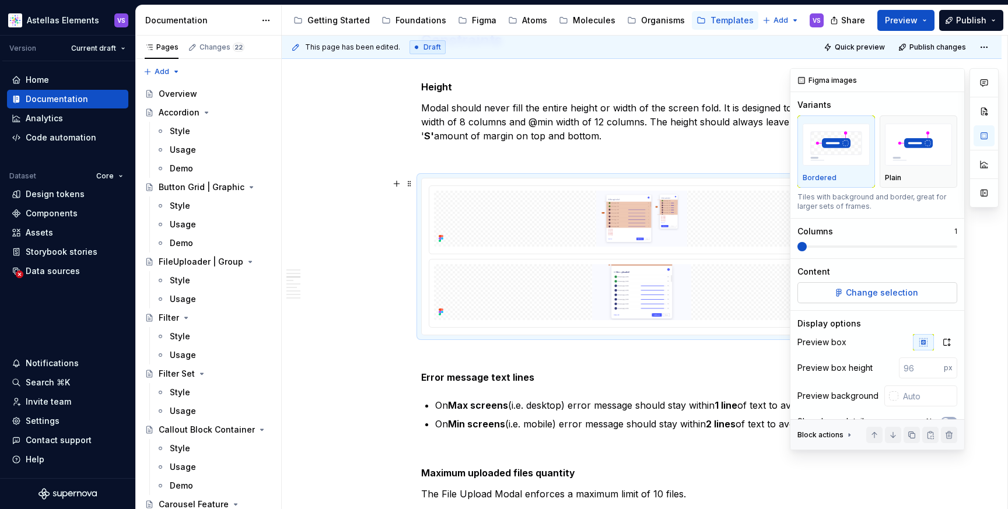
click at [919, 293] on button "Change selection" at bounding box center [877, 292] width 160 height 21
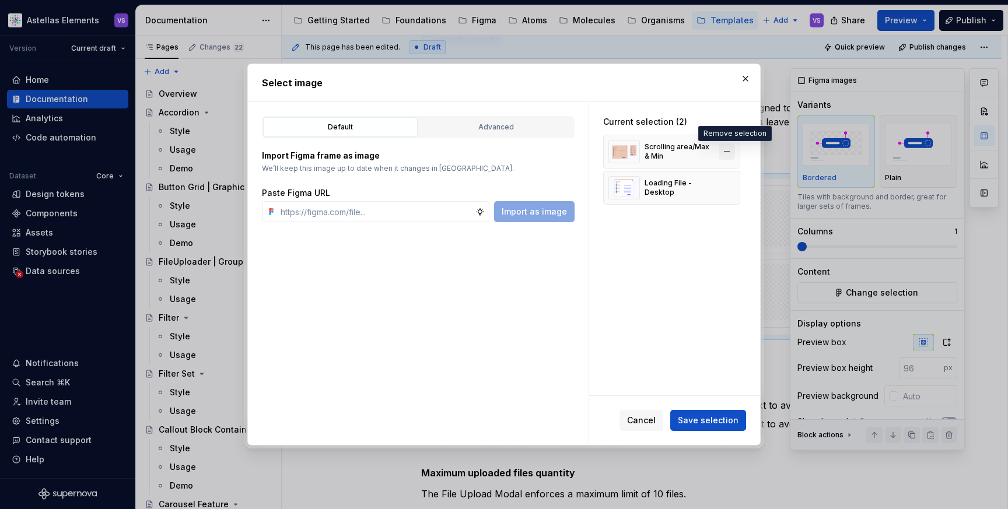
click at [732, 150] on button "button" at bounding box center [726, 151] width 16 height 16
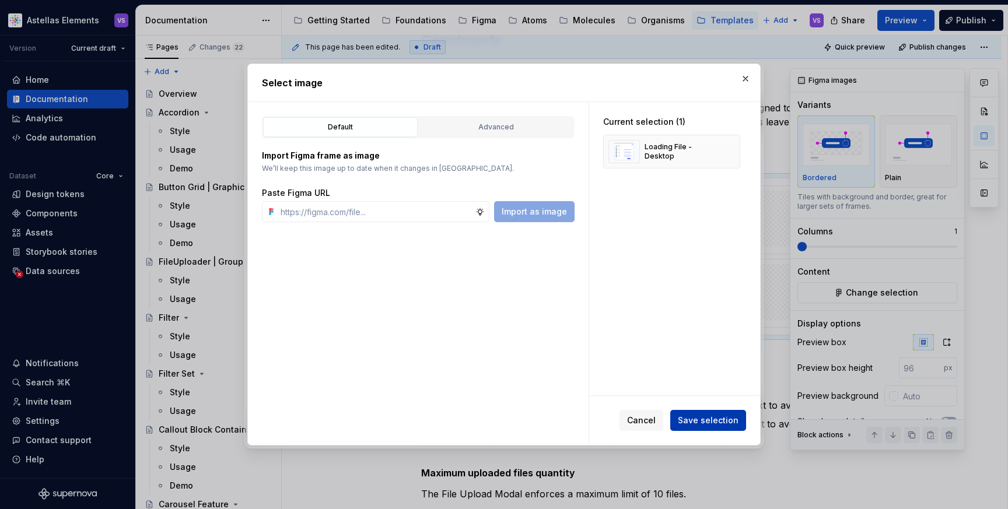
click at [707, 415] on span "Save selection" at bounding box center [707, 421] width 61 height 12
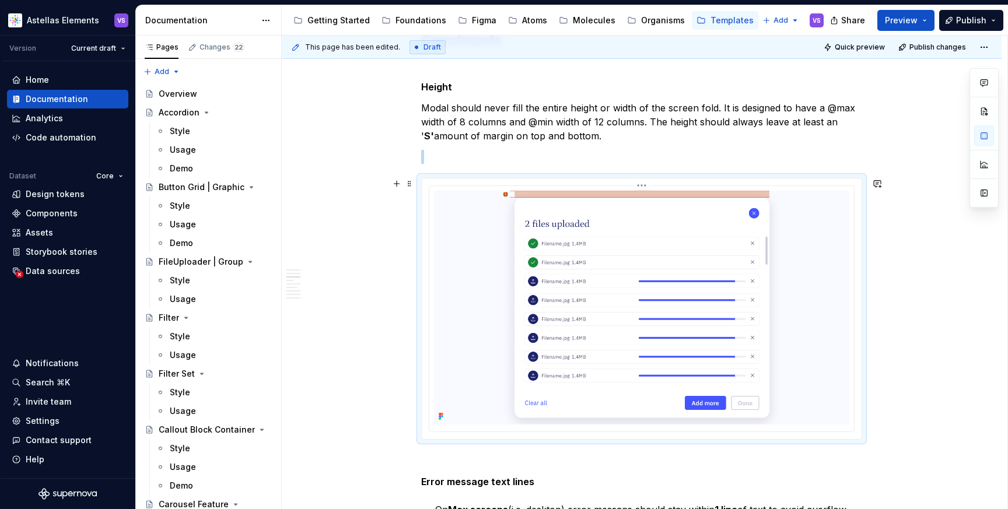
click at [664, 331] on img at bounding box center [641, 308] width 415 height 234
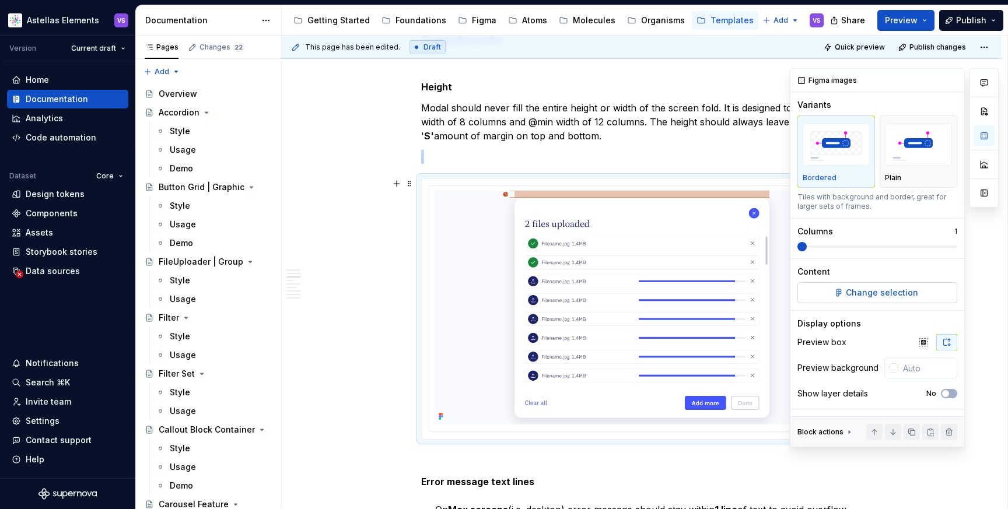
click at [891, 294] on span "Change selection" at bounding box center [881, 293] width 72 height 12
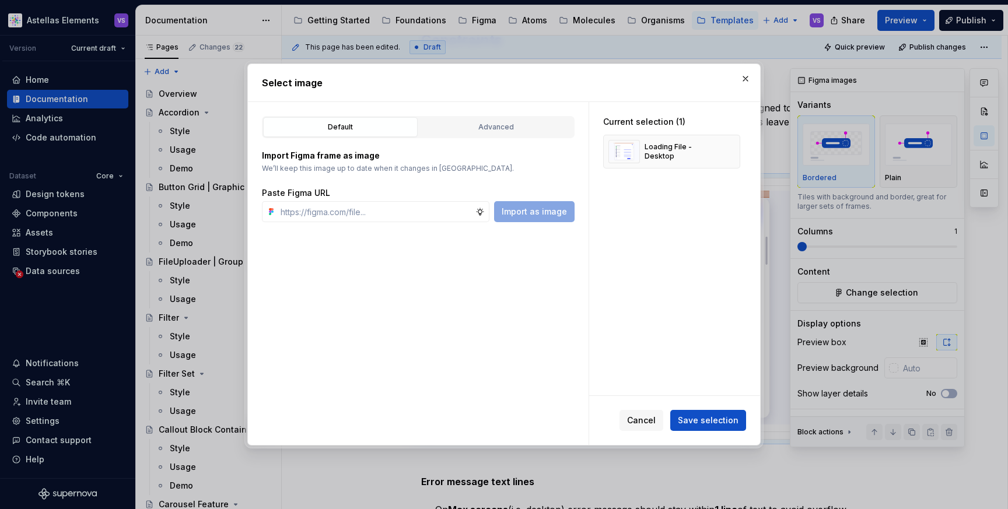
type textarea "*"
paste input "[URL][DOMAIN_NAME]"
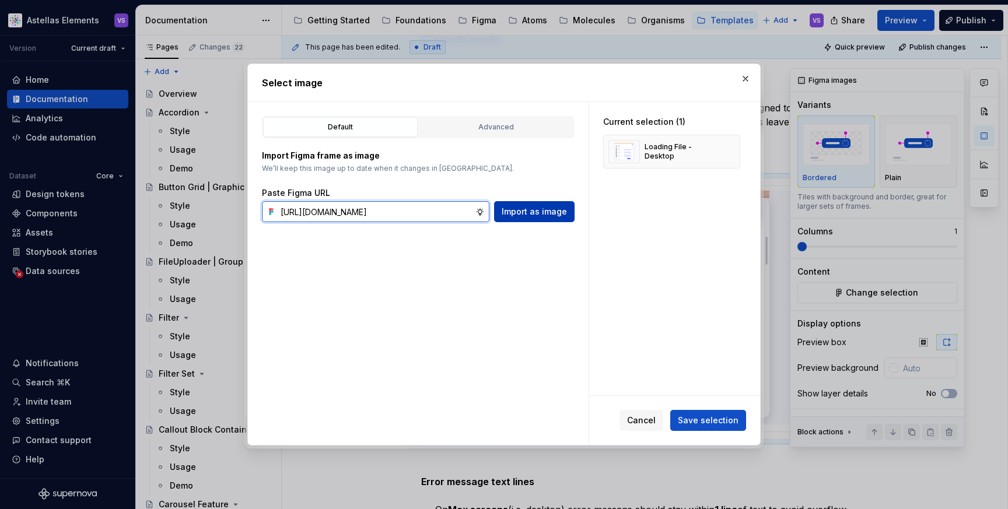
type input "[URL][DOMAIN_NAME]"
click at [535, 216] on span "Import as image" at bounding box center [533, 212] width 65 height 12
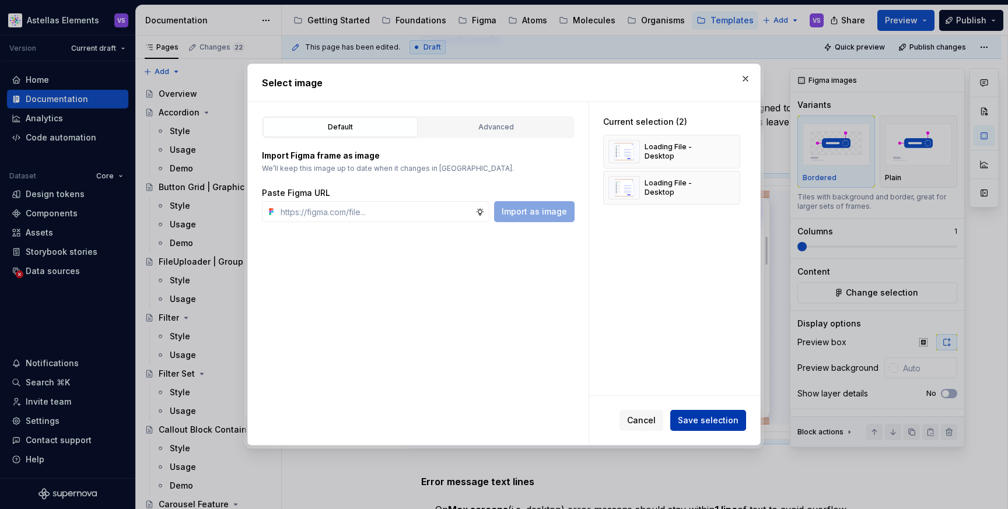
click at [713, 420] on span "Save selection" at bounding box center [707, 421] width 61 height 12
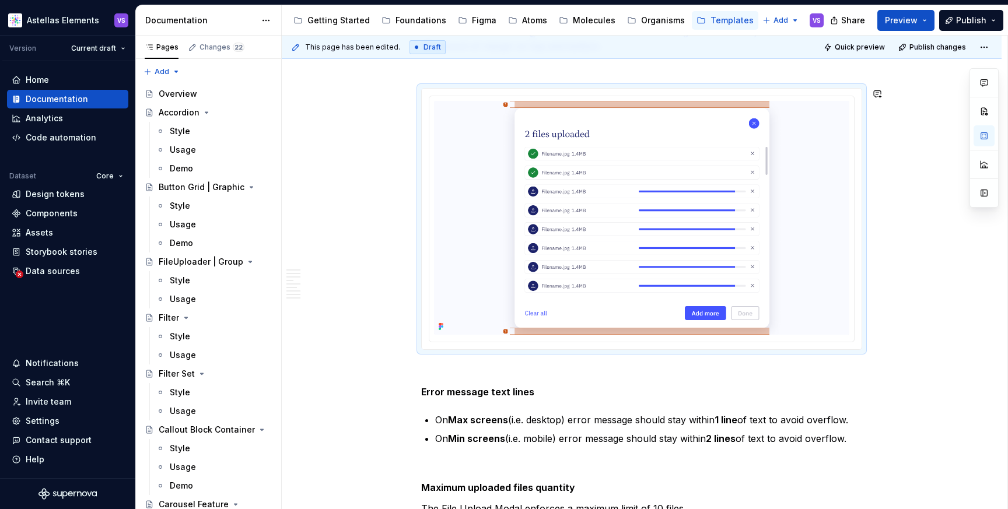
scroll to position [926, 0]
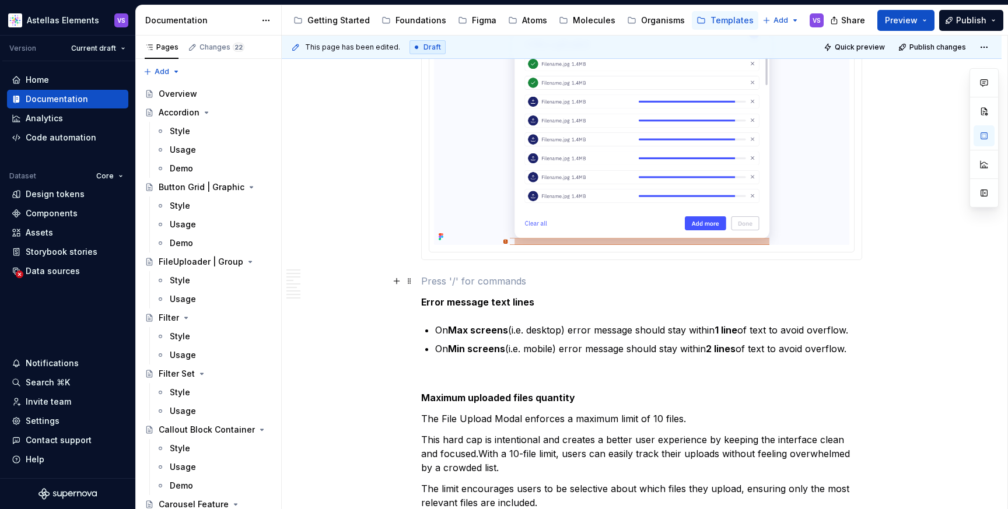
scroll to position [996, 0]
click at [573, 337] on ul "On Max screens (i.e. desktop) error message should stay within 1 line of text t…" at bounding box center [648, 338] width 427 height 33
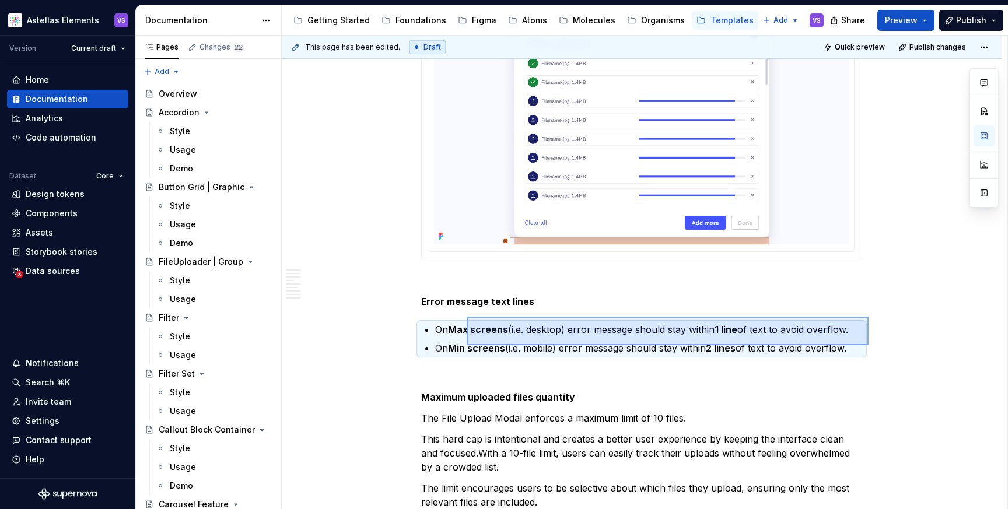
drag, startPoint x: 819, startPoint y: 345, endPoint x: 468, endPoint y: 322, distance: 351.7
click at [468, 322] on div "**********" at bounding box center [644, 273] width 725 height 474
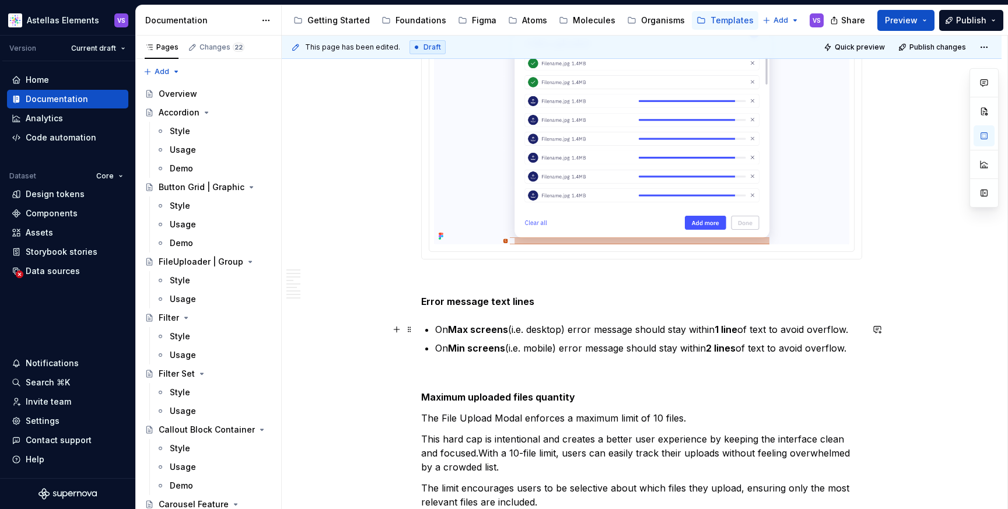
click at [469, 326] on strong "Max screens" at bounding box center [478, 330] width 60 height 12
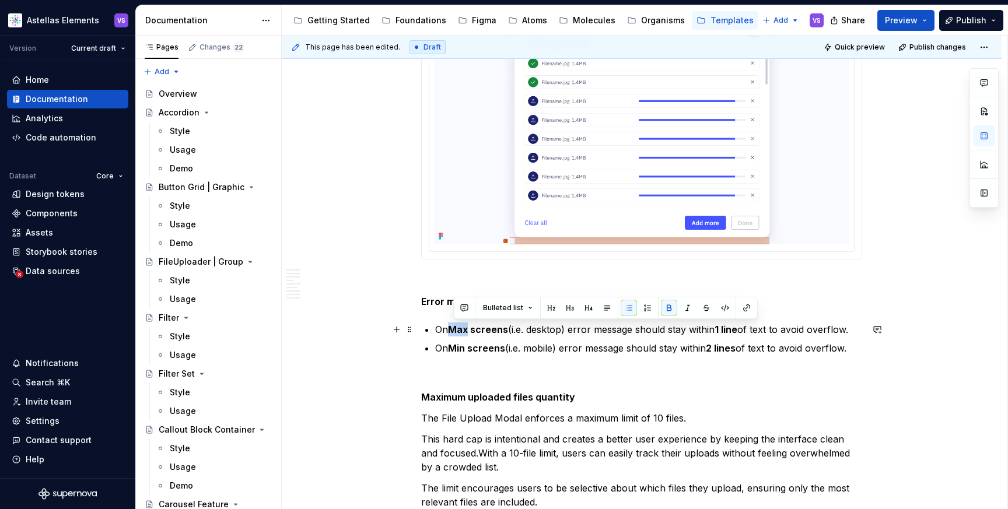
click at [469, 326] on strong "Max screens" at bounding box center [478, 330] width 60 height 12
click at [548, 339] on ul "On Max screens (i.e. desktop) error message should stay within 1 line of text t…" at bounding box center [648, 338] width 427 height 33
drag, startPoint x: 859, startPoint y: 346, endPoint x: 471, endPoint y: 327, distance: 388.8
click at [471, 327] on ul "On Max screens (i.e. desktop) error message should stay within 1 line of text t…" at bounding box center [648, 338] width 427 height 33
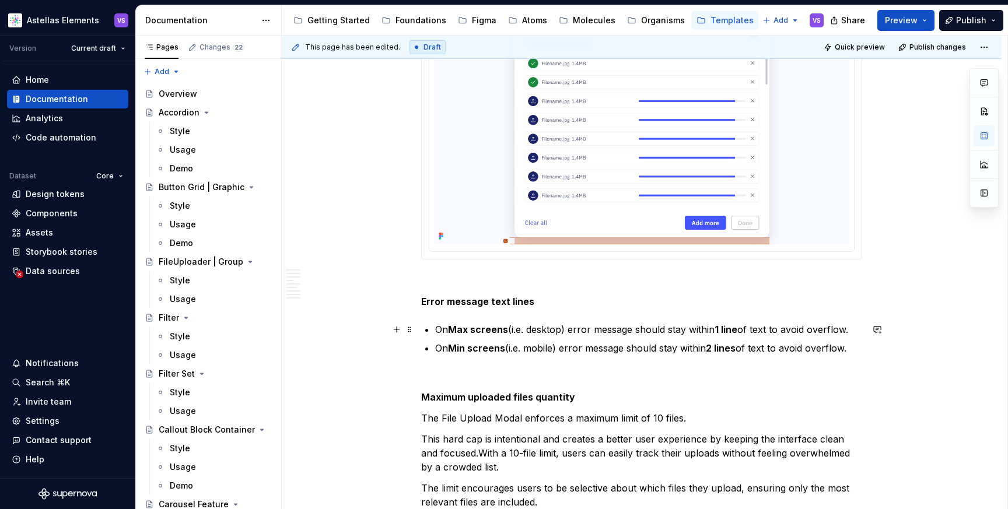
click at [471, 324] on strong "Max screens" at bounding box center [478, 330] width 60 height 12
click at [449, 325] on p "On Max screens (i.e. desktop) error message should stay within 1 line of text t…" at bounding box center [648, 329] width 427 height 14
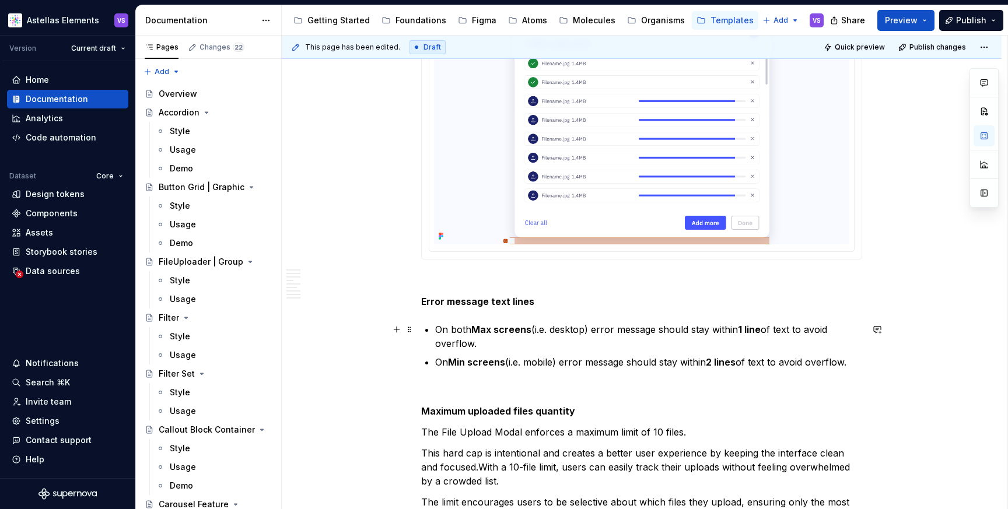
click at [496, 332] on strong "Max screens" at bounding box center [501, 330] width 60 height 12
click at [705, 329] on p "On both Max and Min screens (i.e. desktop) error message should stay within 1 l…" at bounding box center [648, 336] width 427 height 28
click at [774, 330] on p "On both Max and Min screens (i.e. desktop) error messages will have a limmit of…" at bounding box center [648, 336] width 427 height 28
drag, startPoint x: 821, startPoint y: 328, endPoint x: 831, endPoint y: 340, distance: 16.6
click at [832, 341] on p "On both Max and Min screens (i.e. desktop) error messages will have a limit of …" at bounding box center [648, 336] width 427 height 28
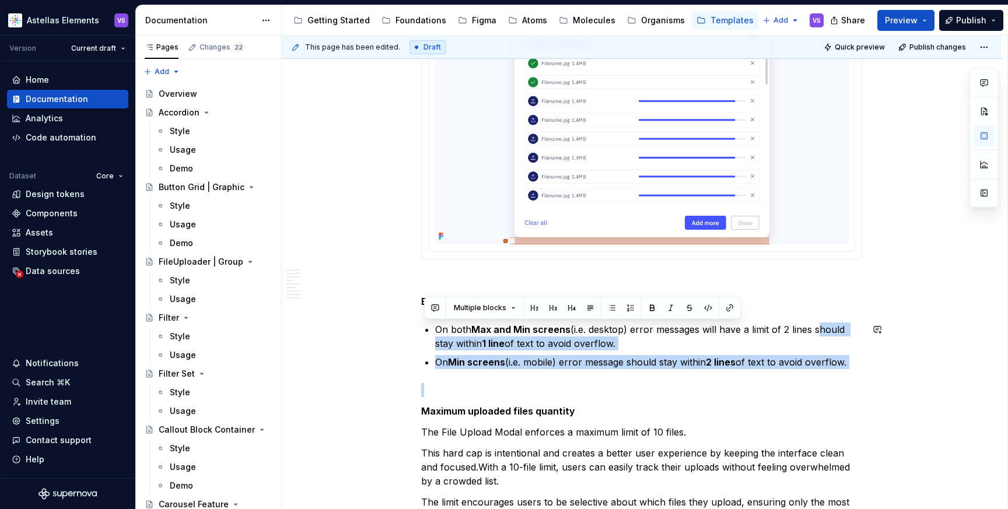
drag, startPoint x: 820, startPoint y: 329, endPoint x: 863, endPoint y: 370, distance: 59.0
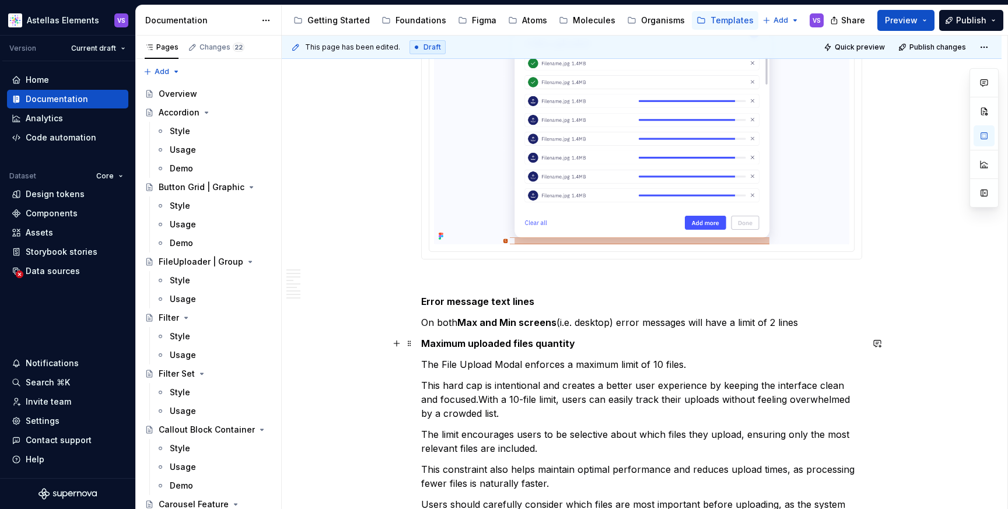
click at [425, 343] on strong "Maximum uploaded files quantity" at bounding box center [498, 344] width 154 height 12
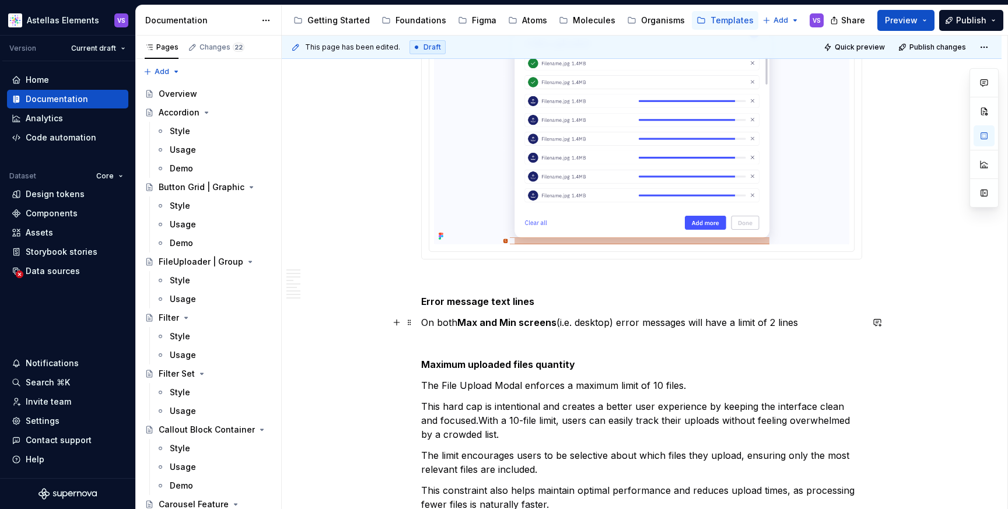
click at [819, 322] on p "On both Max and Min screens (i.e. desktop) error messages will have a limit of …" at bounding box center [641, 322] width 441 height 14
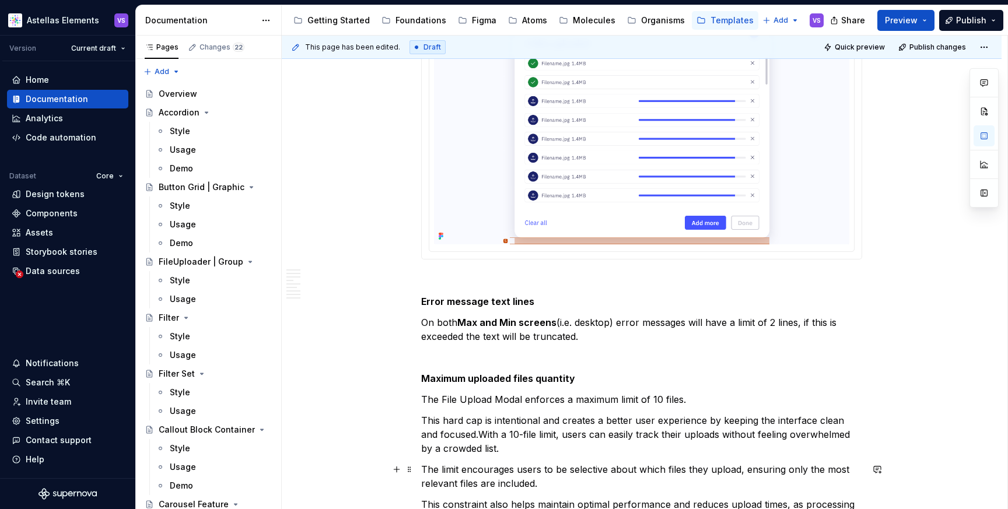
click at [716, 481] on p "The limit encourages users to be selective about which files they upload, ensur…" at bounding box center [641, 476] width 441 height 28
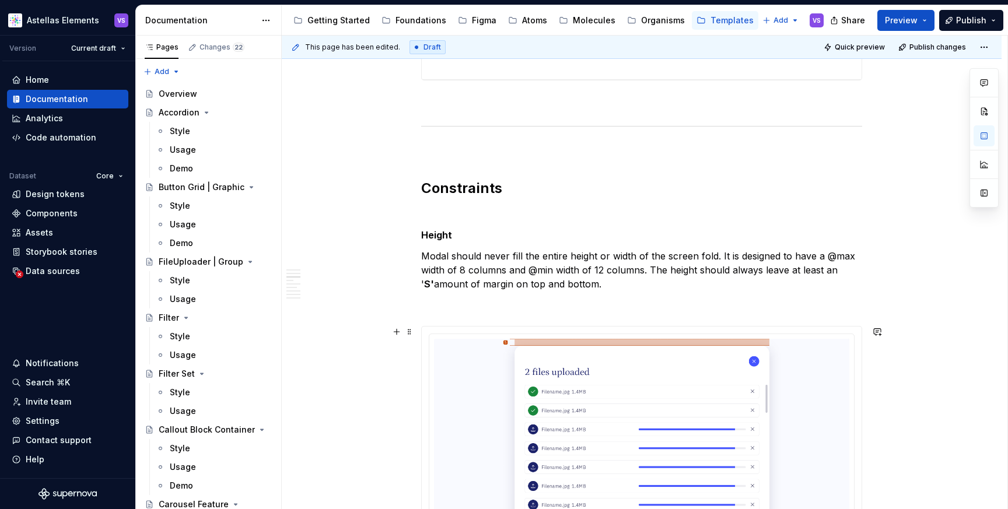
scroll to position [704, 0]
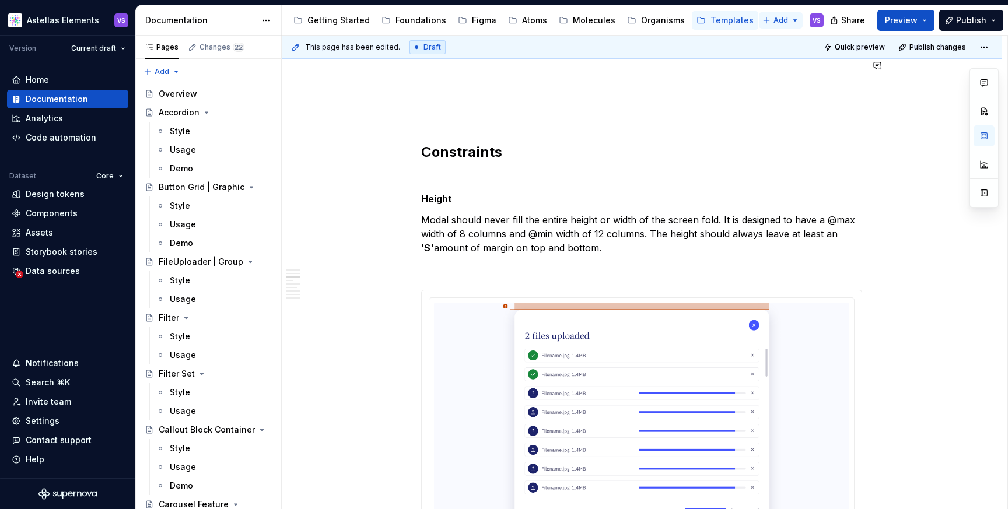
type textarea "*"
